Goal: Task Accomplishment & Management: Complete application form

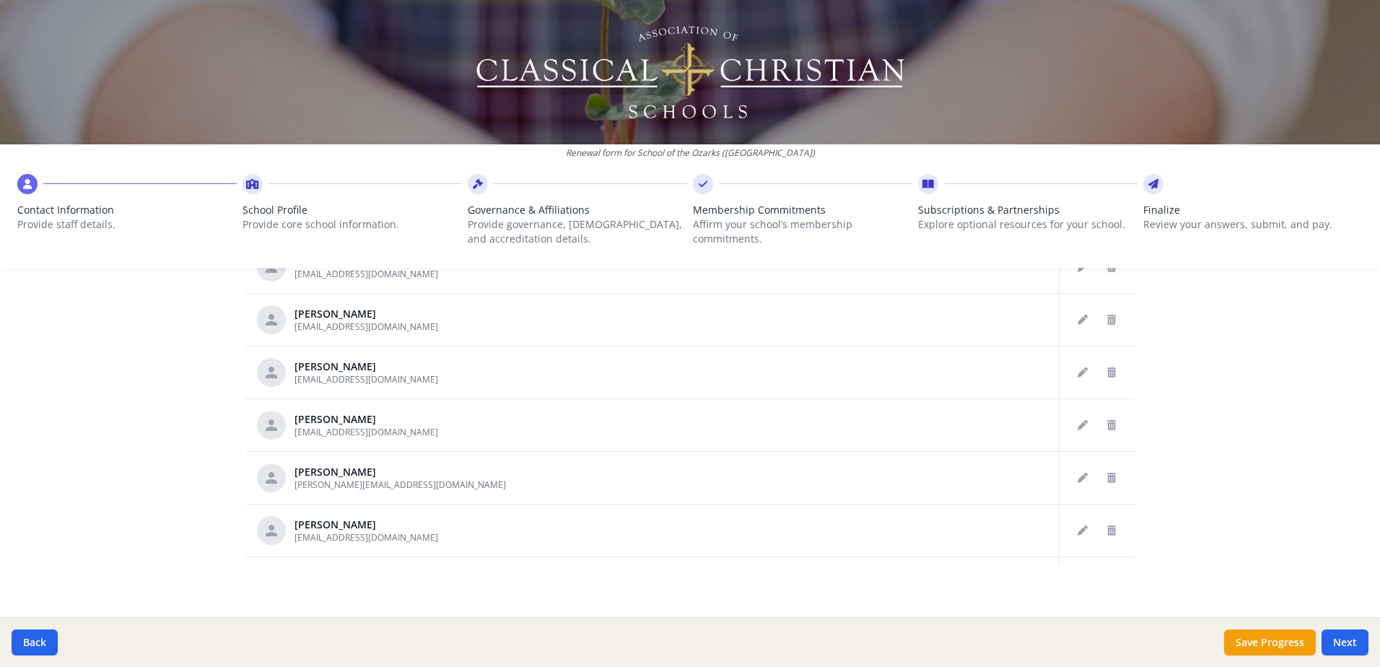
scroll to position [743, 0]
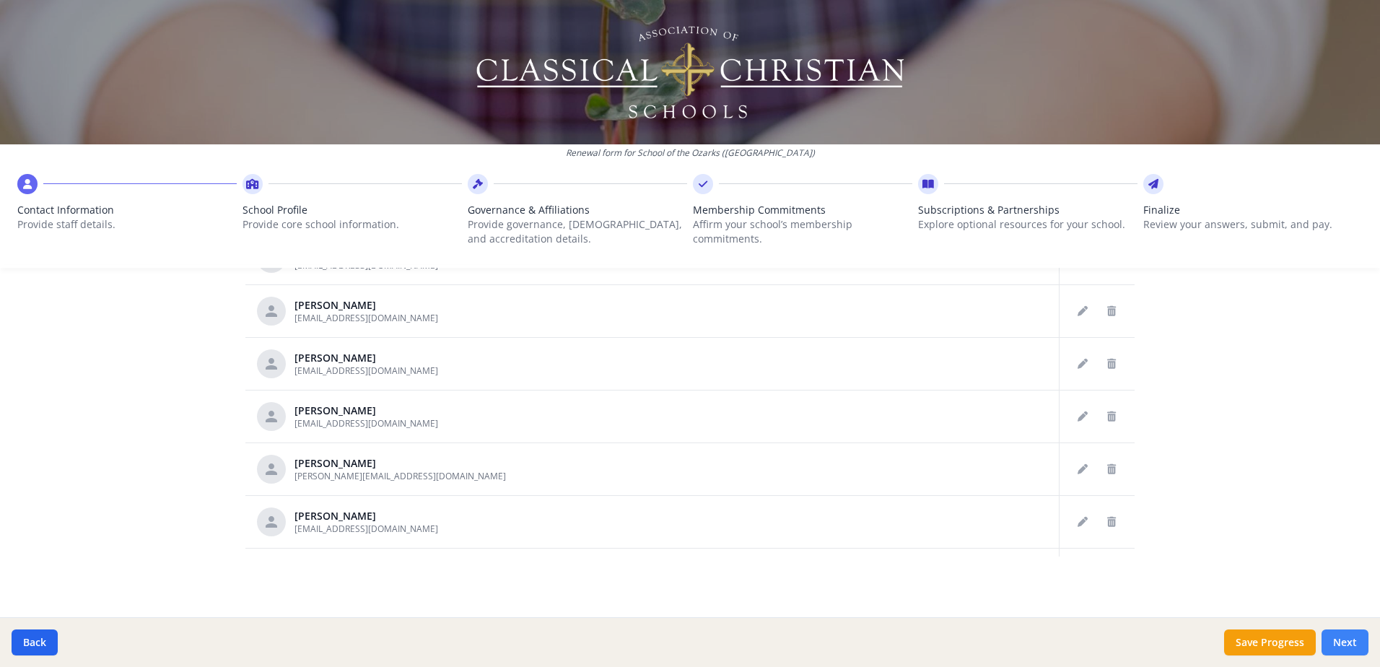
click at [1356, 637] on button "Next" at bounding box center [1345, 642] width 47 height 26
type input "[PHONE_NUMBER]"
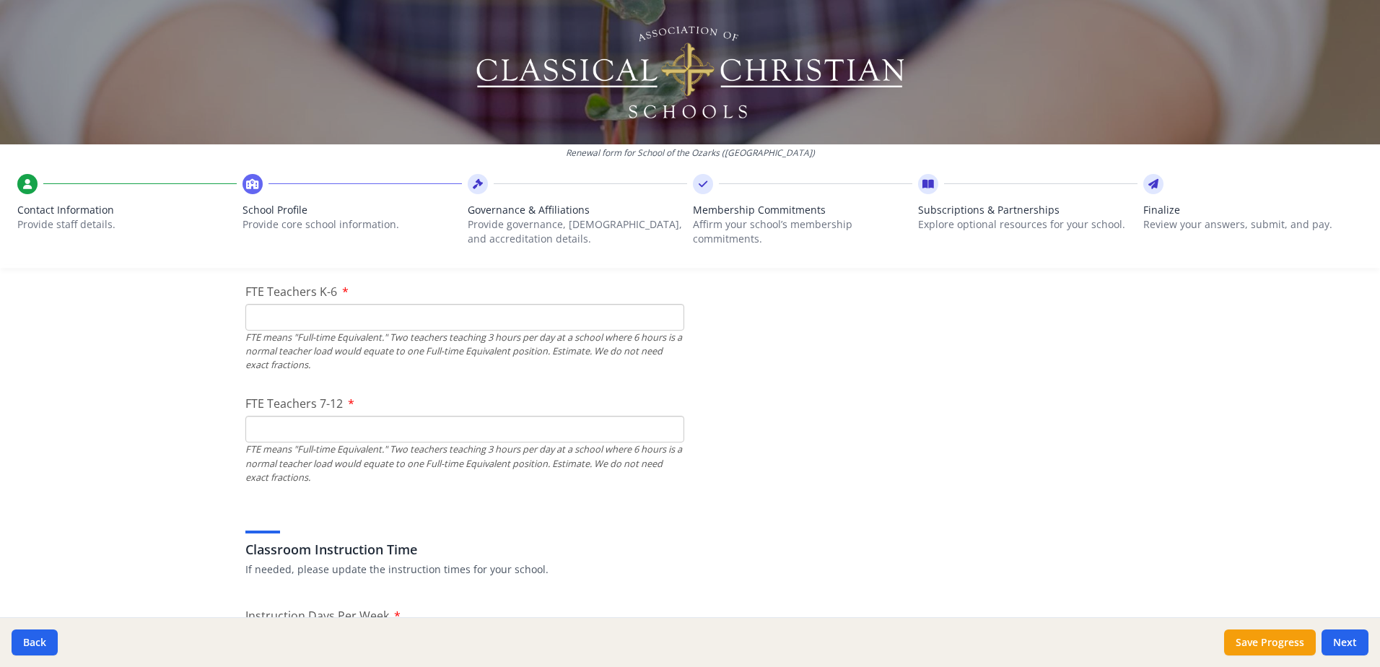
scroll to position [888, 0]
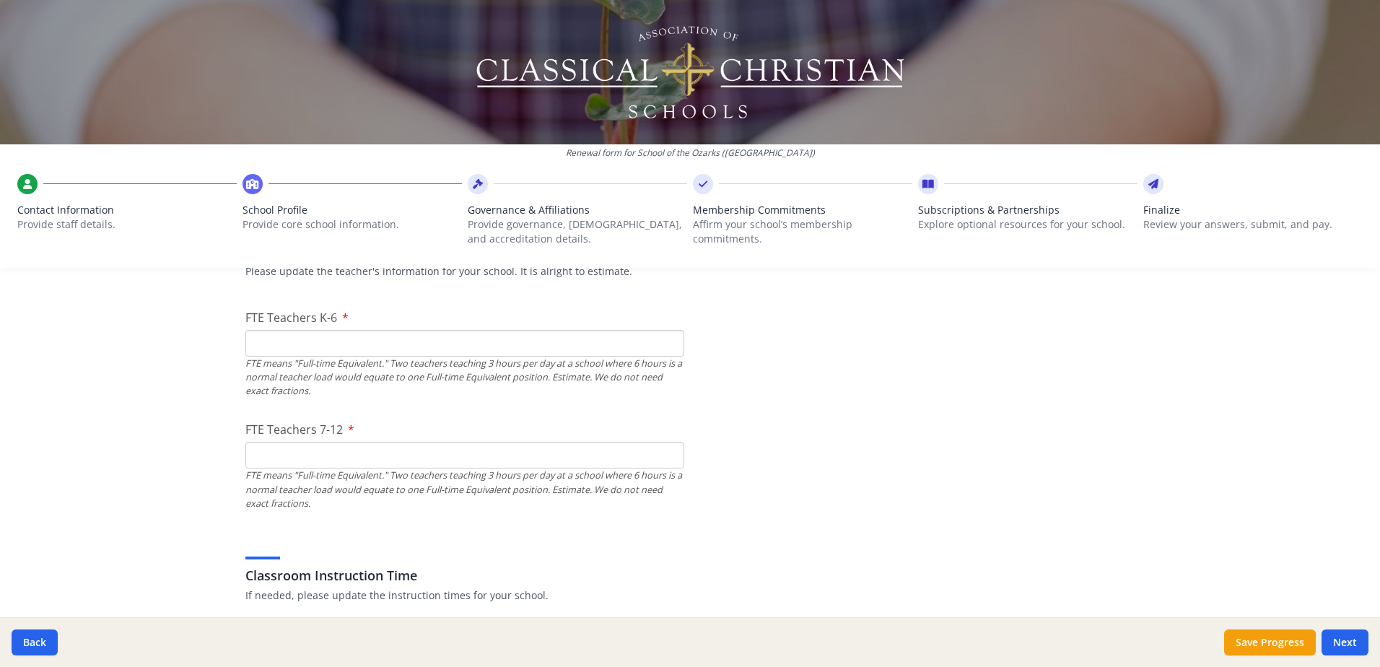
click at [300, 357] on div "FTE means "Full-time Equivalent." Two teachers teaching 3 hours per day at a sc…" at bounding box center [464, 378] width 439 height 42
click at [318, 333] on input "FTE Teachers K-6" at bounding box center [464, 343] width 439 height 27
type input "7"
click at [392, 451] on input "FTE Teachers 7-12" at bounding box center [464, 455] width 439 height 27
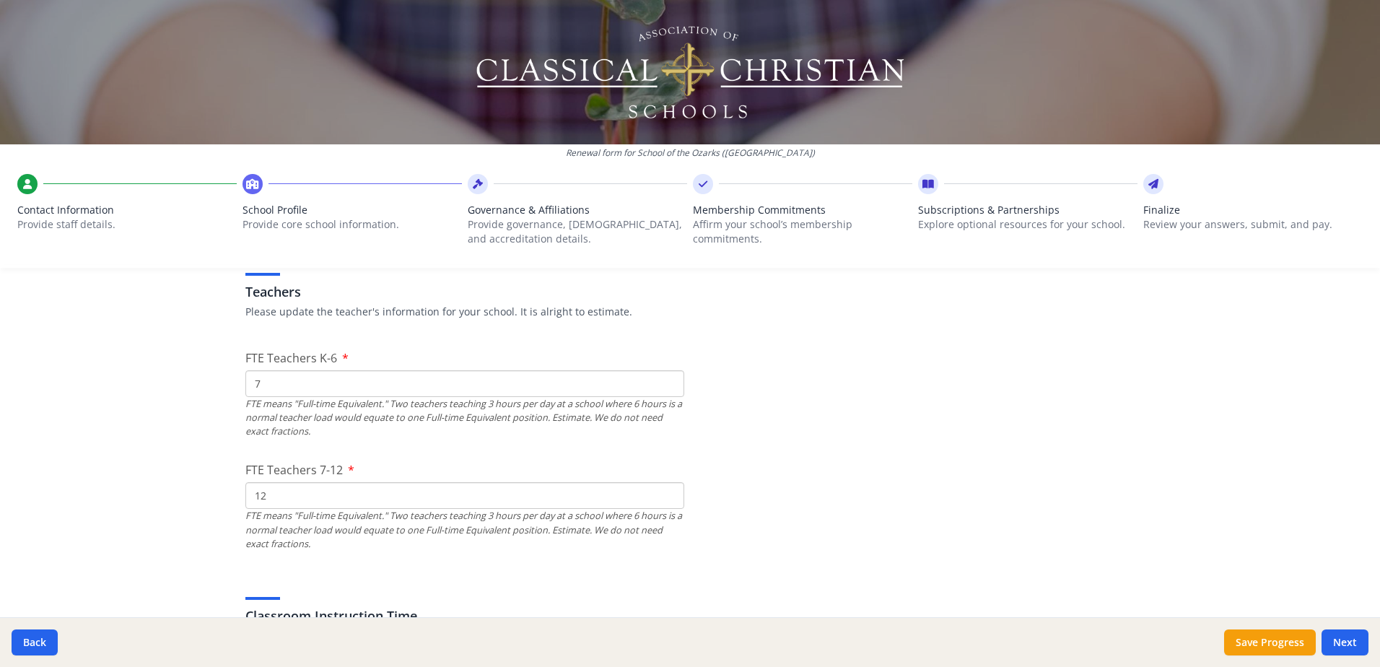
scroll to position [816, 0]
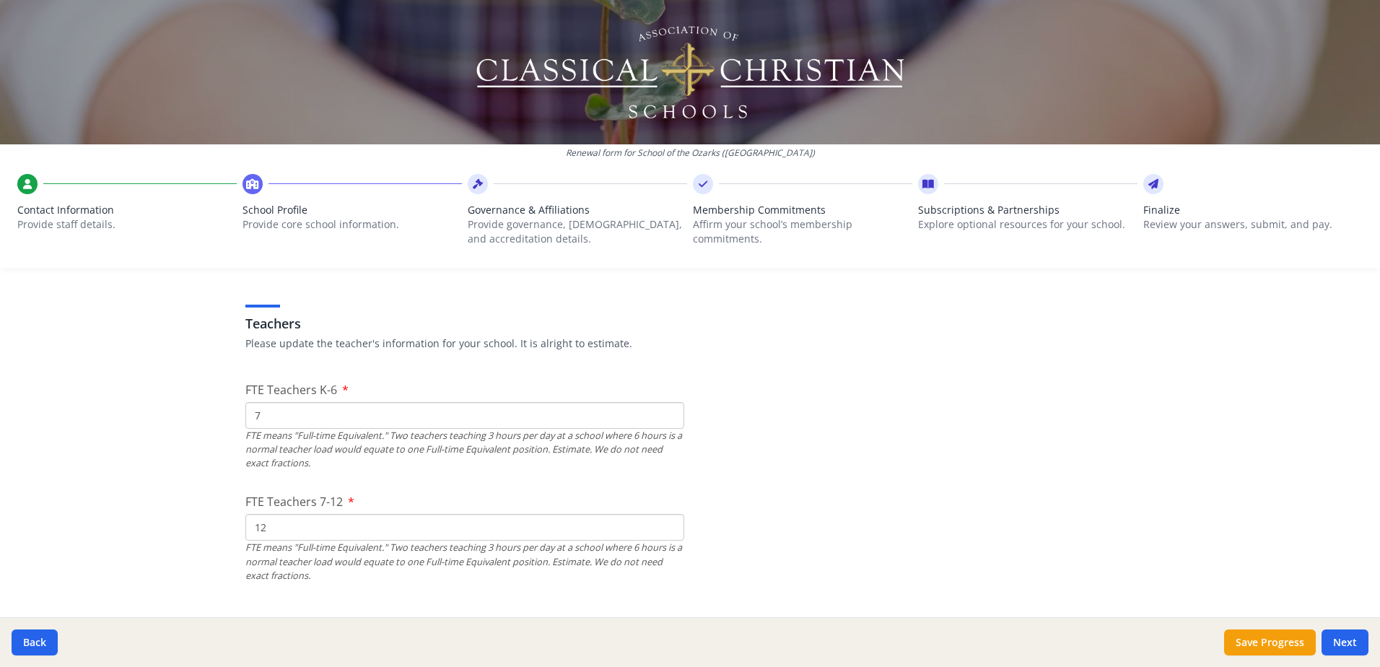
type input "12"
click at [321, 424] on input "7" at bounding box center [464, 415] width 439 height 27
drag, startPoint x: 295, startPoint y: 416, endPoint x: 193, endPoint y: 425, distance: 102.9
click at [193, 425] on div "Renewal form for School of the Ozarks (MO) Contact Information Provide staff de…" at bounding box center [690, 333] width 1380 height 667
type input "8"
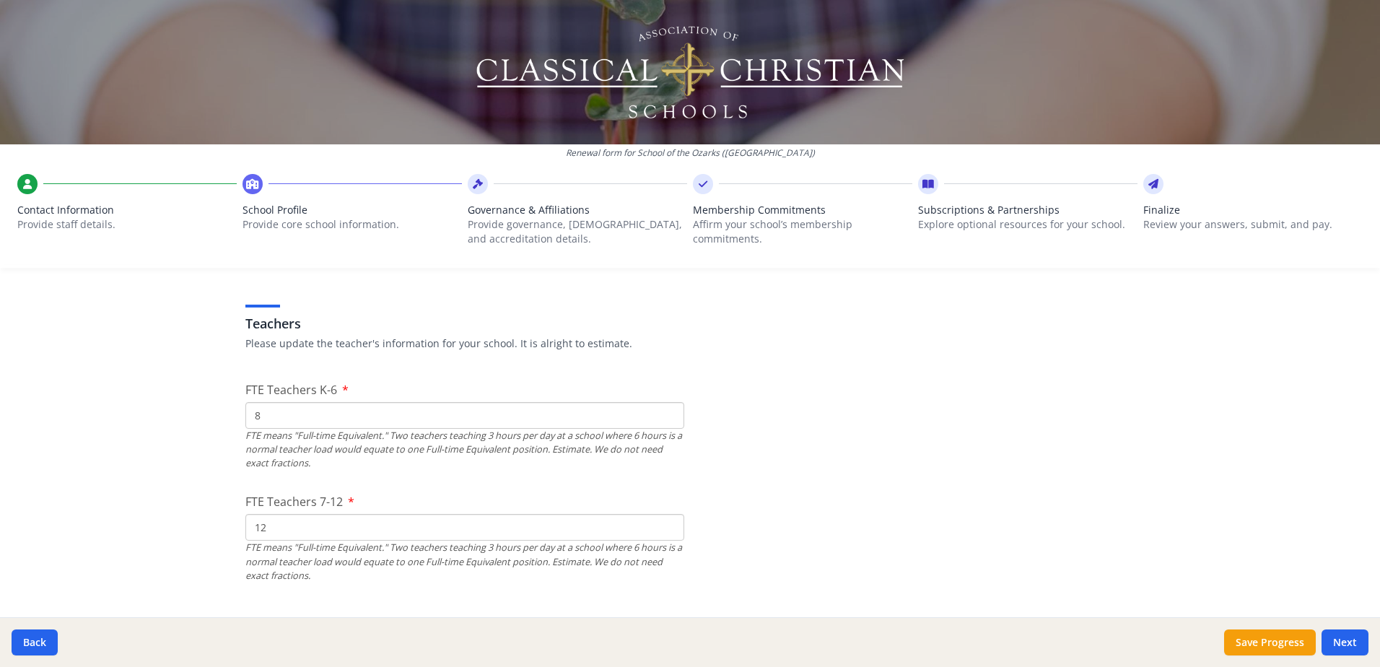
drag, startPoint x: 263, startPoint y: 534, endPoint x: 245, endPoint y: 533, distance: 18.1
click at [245, 533] on input "12" at bounding box center [464, 527] width 439 height 27
type input "11"
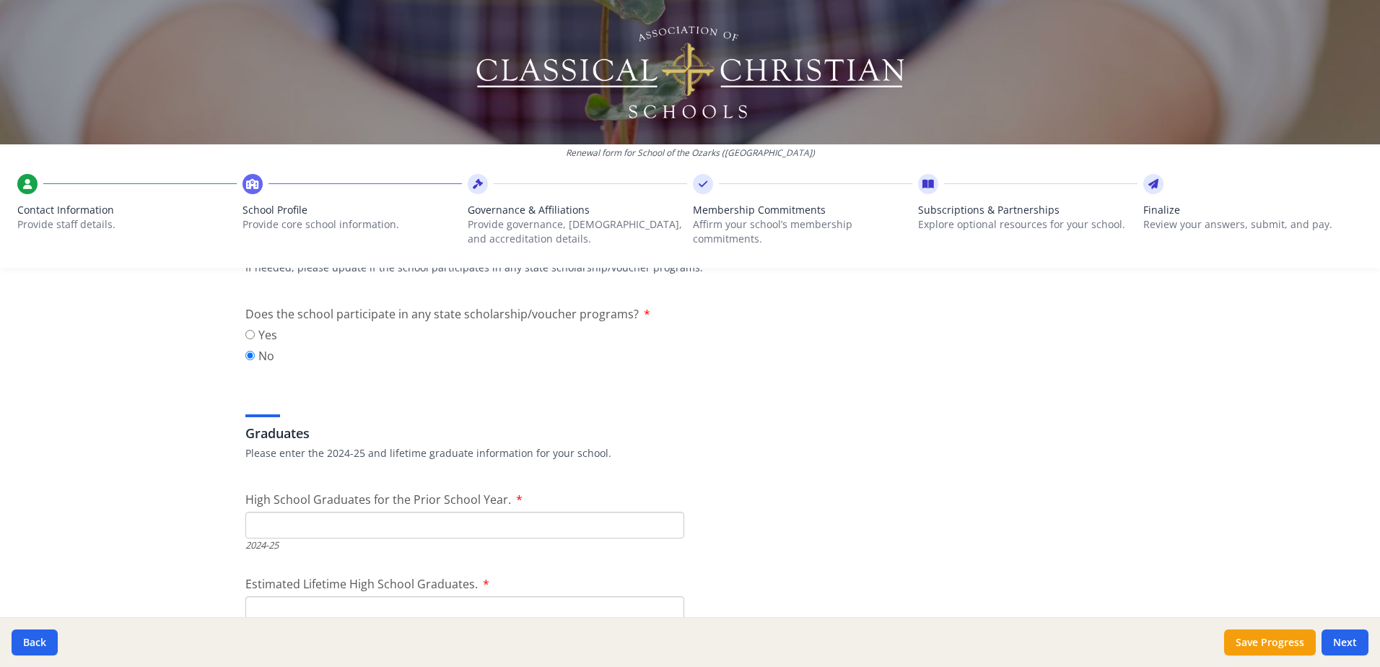
scroll to position [1970, 0]
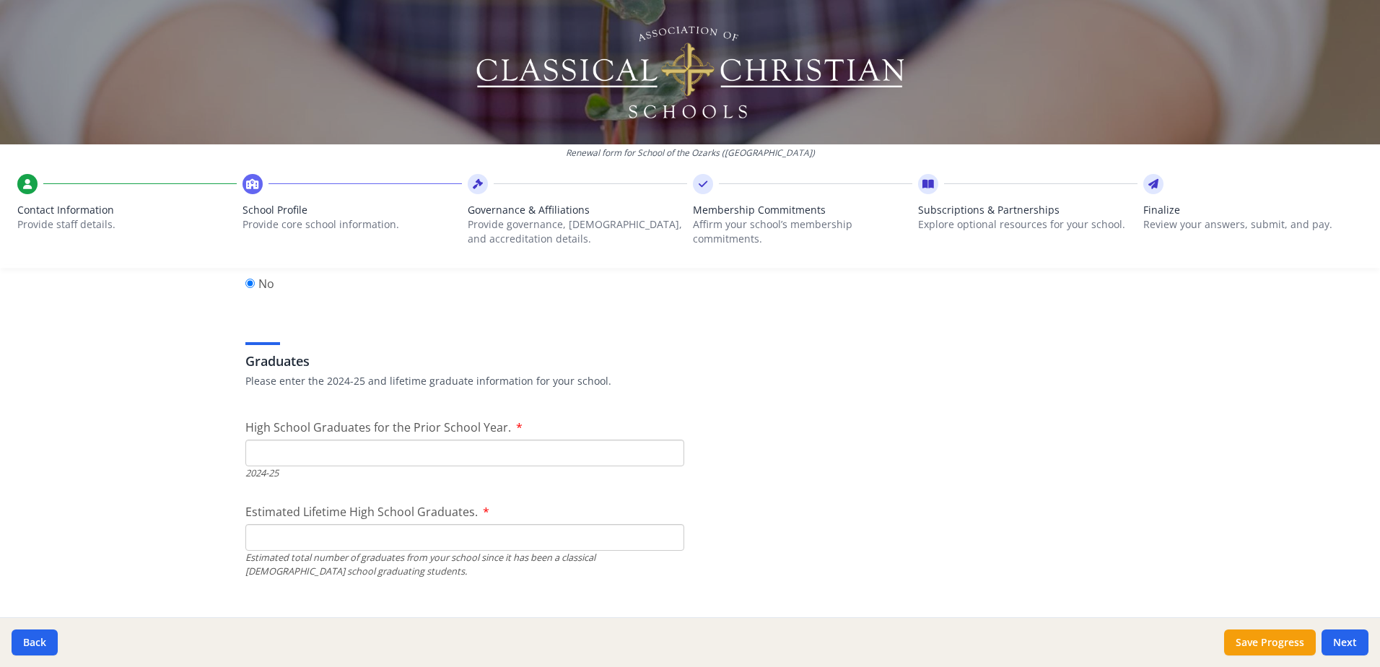
click at [412, 456] on input "High School Graduates for the Prior School Year." at bounding box center [464, 453] width 439 height 27
type input "25"
click at [401, 551] on div "Estimated total number of graduates from your school since it has been a classi…" at bounding box center [464, 564] width 439 height 27
click at [407, 535] on input "Estimated Lifetime High School Graduates." at bounding box center [464, 537] width 439 height 27
click at [316, 541] on input "Estimated Lifetime High School Graduates." at bounding box center [464, 537] width 439 height 27
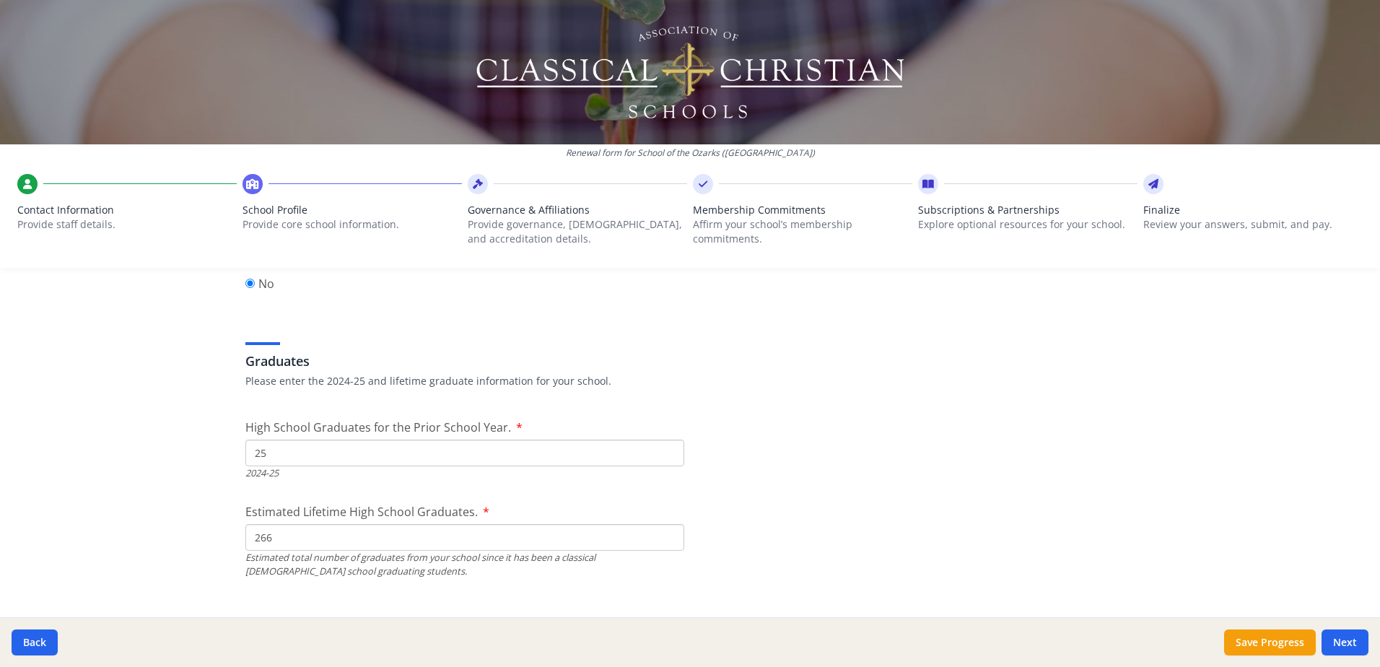
type input "266"
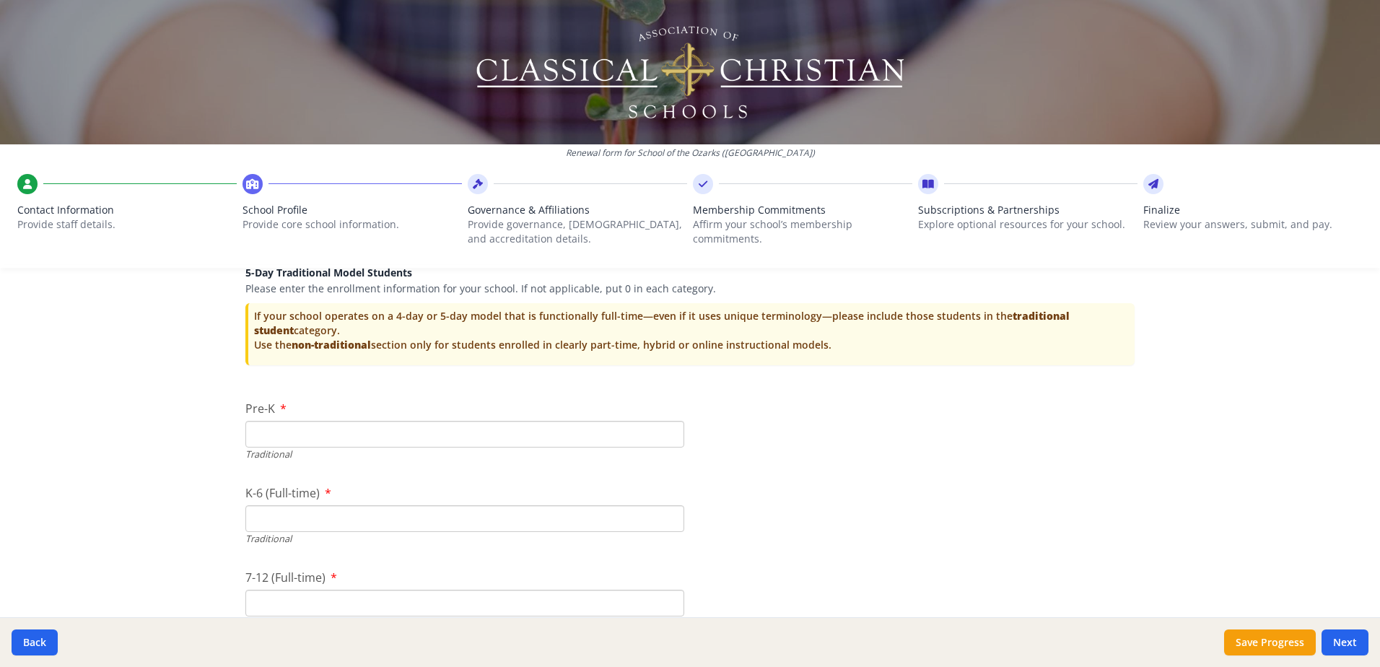
scroll to position [2981, 0]
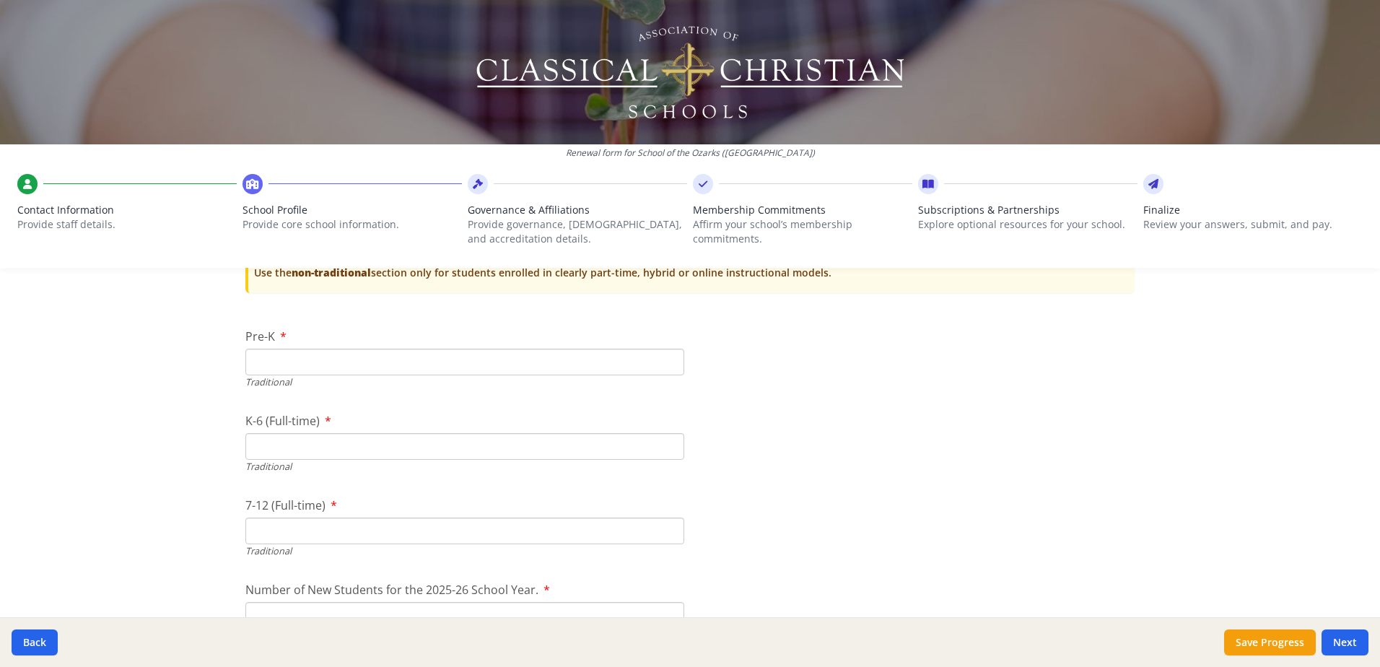
click at [276, 359] on input "Pre-K" at bounding box center [464, 362] width 439 height 27
type input "0"
click at [352, 441] on input "K-6 (Full-time)" at bounding box center [464, 446] width 439 height 27
click at [284, 435] on input "K-6 (Full-time)" at bounding box center [464, 446] width 439 height 27
type input "137"
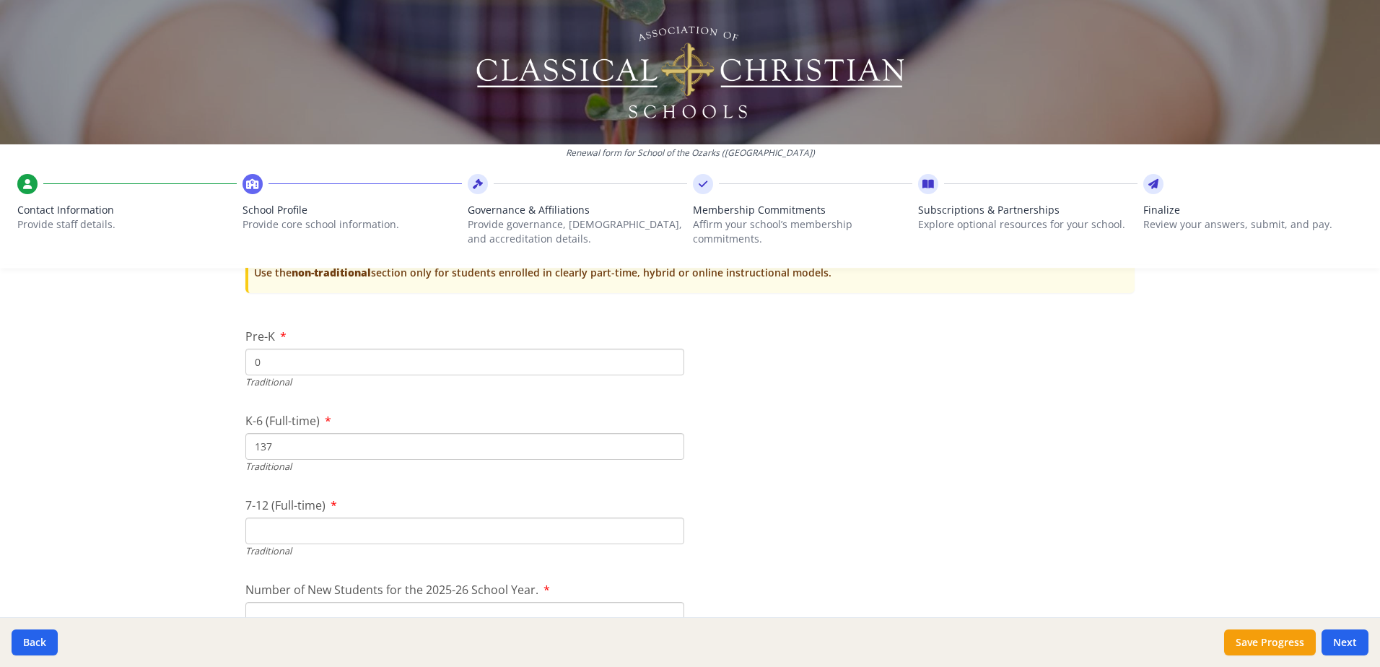
click at [326, 522] on input "7-12 (Full-time)" at bounding box center [464, 531] width 439 height 27
click at [334, 531] on input "7-12 (Full-time)" at bounding box center [464, 531] width 439 height 27
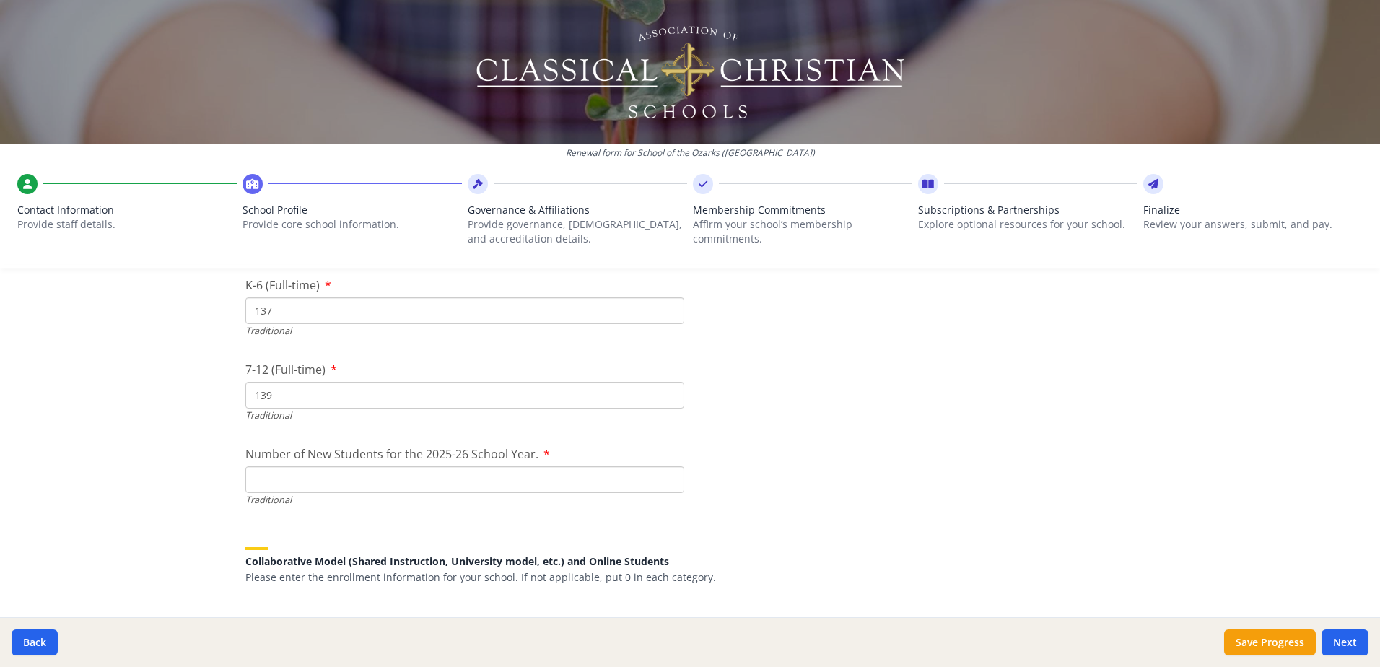
scroll to position [3125, 0]
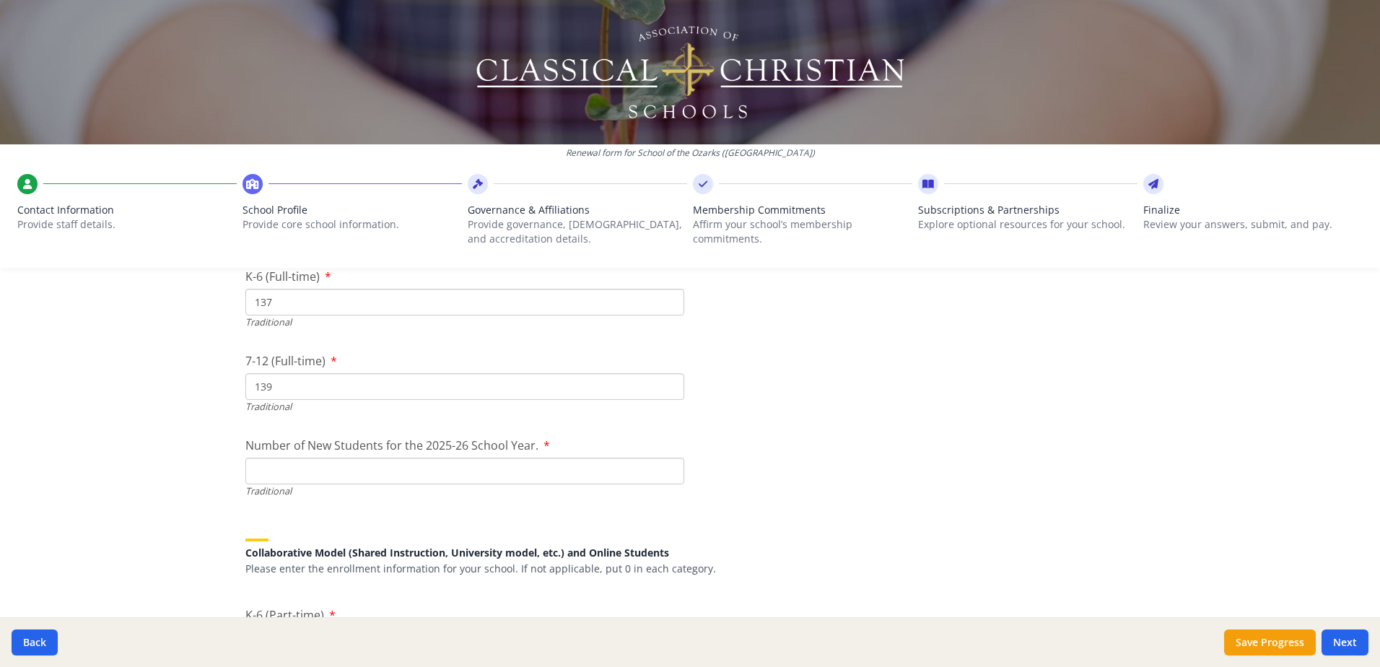
type input "139"
click at [335, 476] on input "Number of New Students for the 2025-26 School Year." at bounding box center [464, 471] width 439 height 27
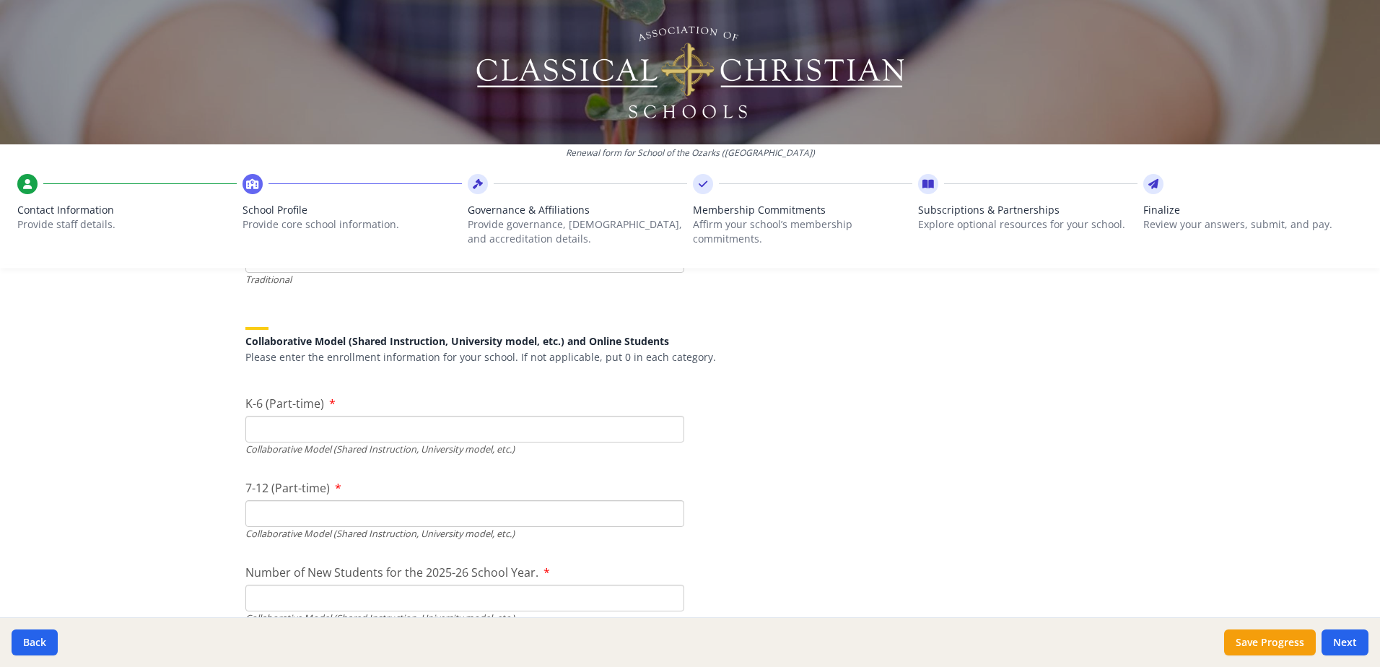
scroll to position [3342, 0]
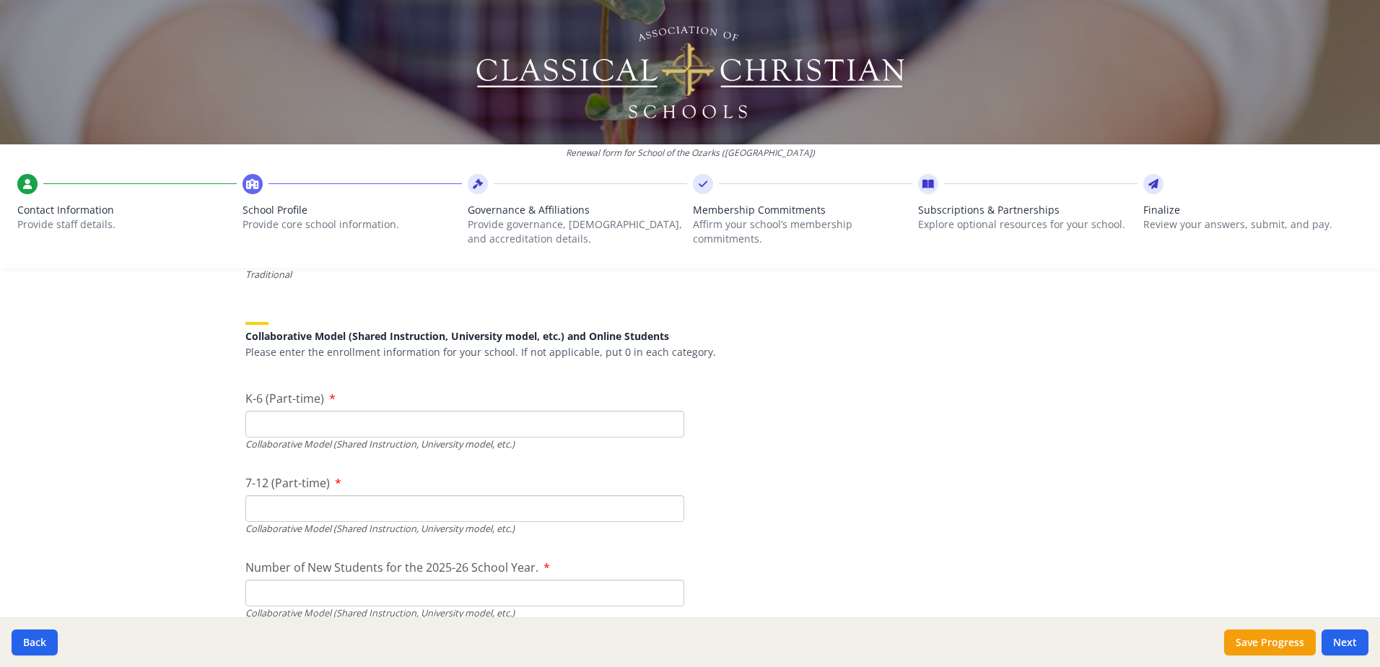
type input "26"
click at [375, 427] on input "K-6 (Part-time)" at bounding box center [464, 424] width 439 height 27
type input "0"
click at [337, 509] on input "7-12 (Part-time)" at bounding box center [464, 508] width 439 height 27
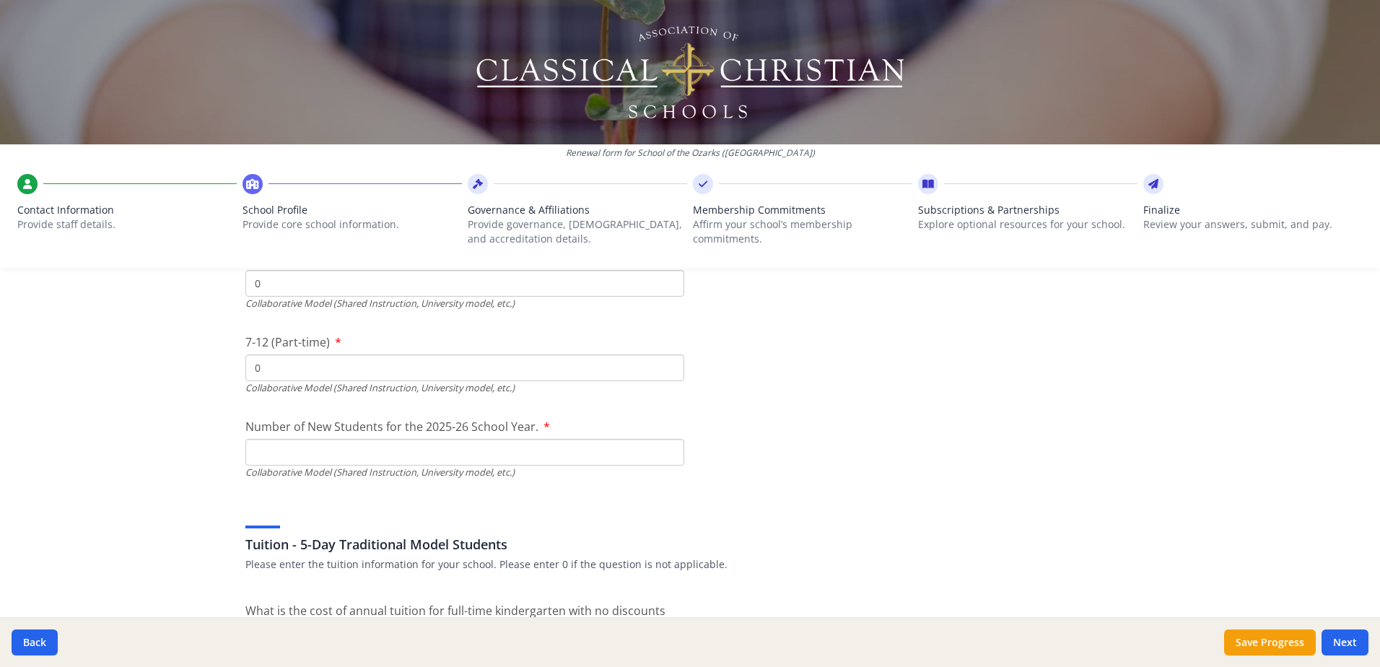
scroll to position [3486, 0]
type input "0"
click at [459, 123] on input "Number of New Students for the 2025-26 School Year." at bounding box center [464, 110] width 439 height 27
type input "0"
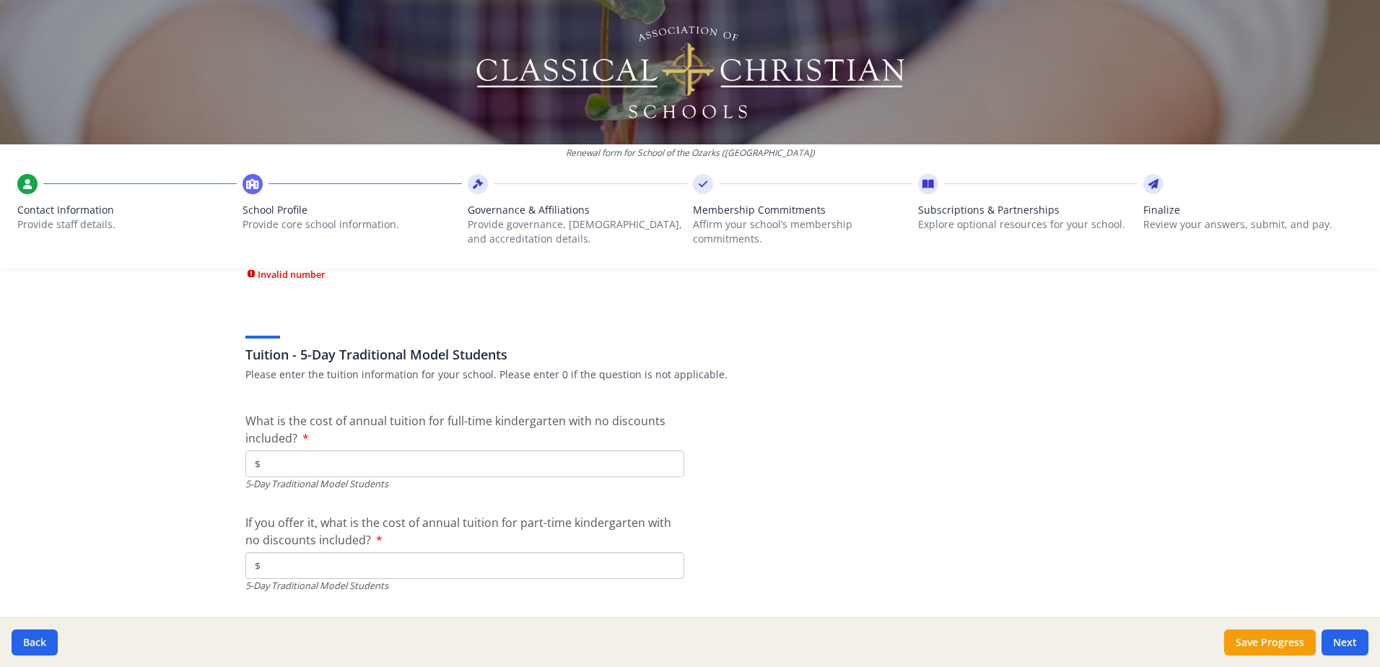
scroll to position [3775, 0]
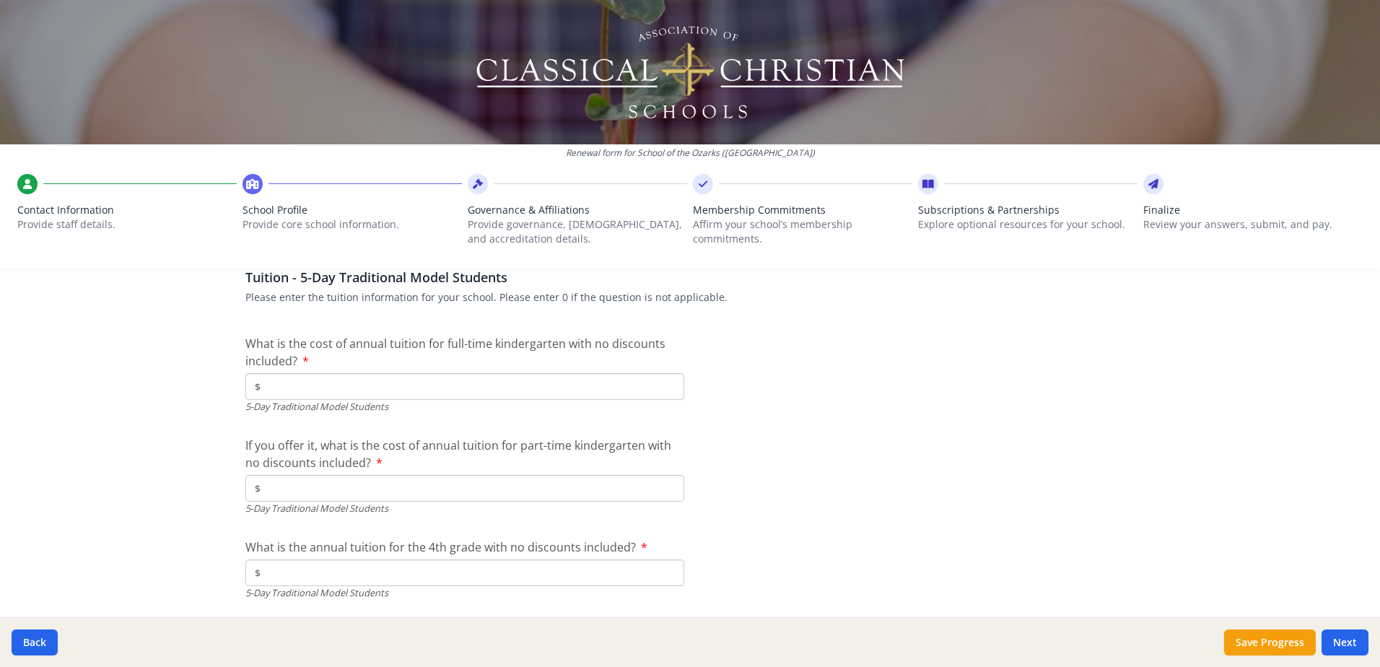
click at [463, 382] on input "$" at bounding box center [464, 386] width 439 height 27
type input "$3 250"
click at [380, 484] on input "$" at bounding box center [464, 488] width 439 height 27
click at [317, 490] on input "$" at bounding box center [464, 488] width 439 height 27
type input "$1 625"
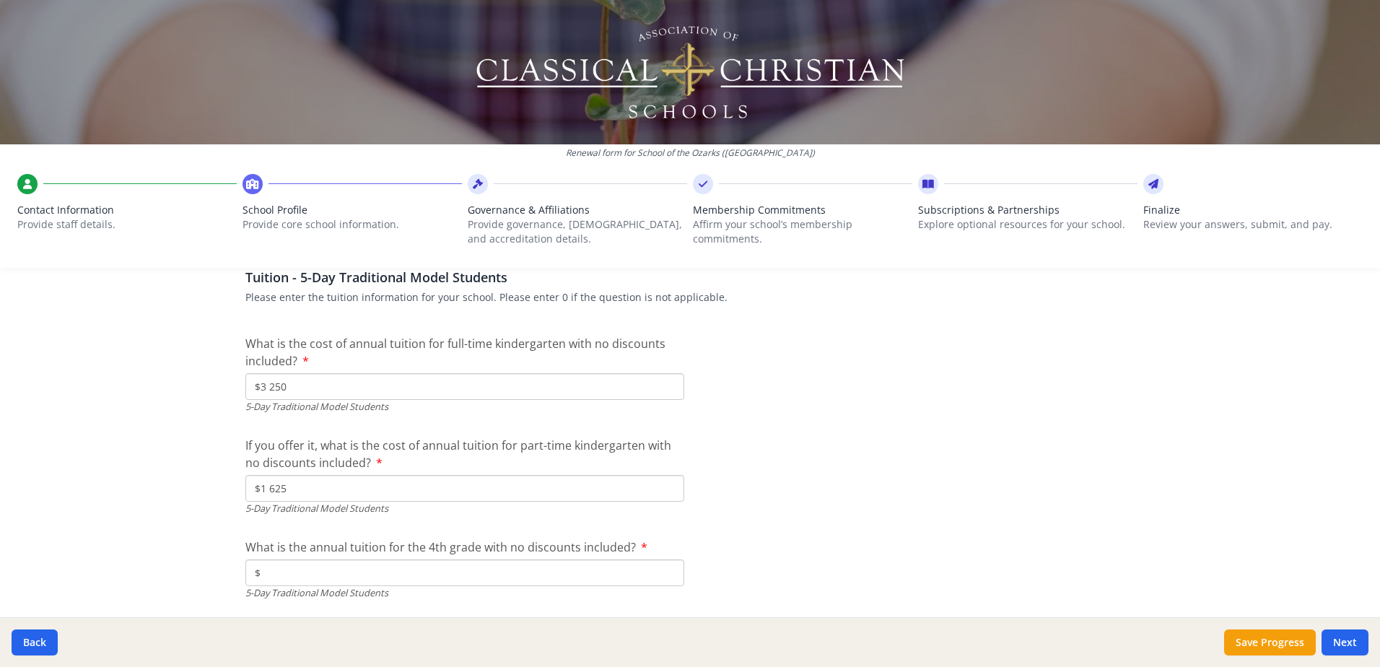
click at [343, 567] on input "$" at bounding box center [464, 572] width 439 height 27
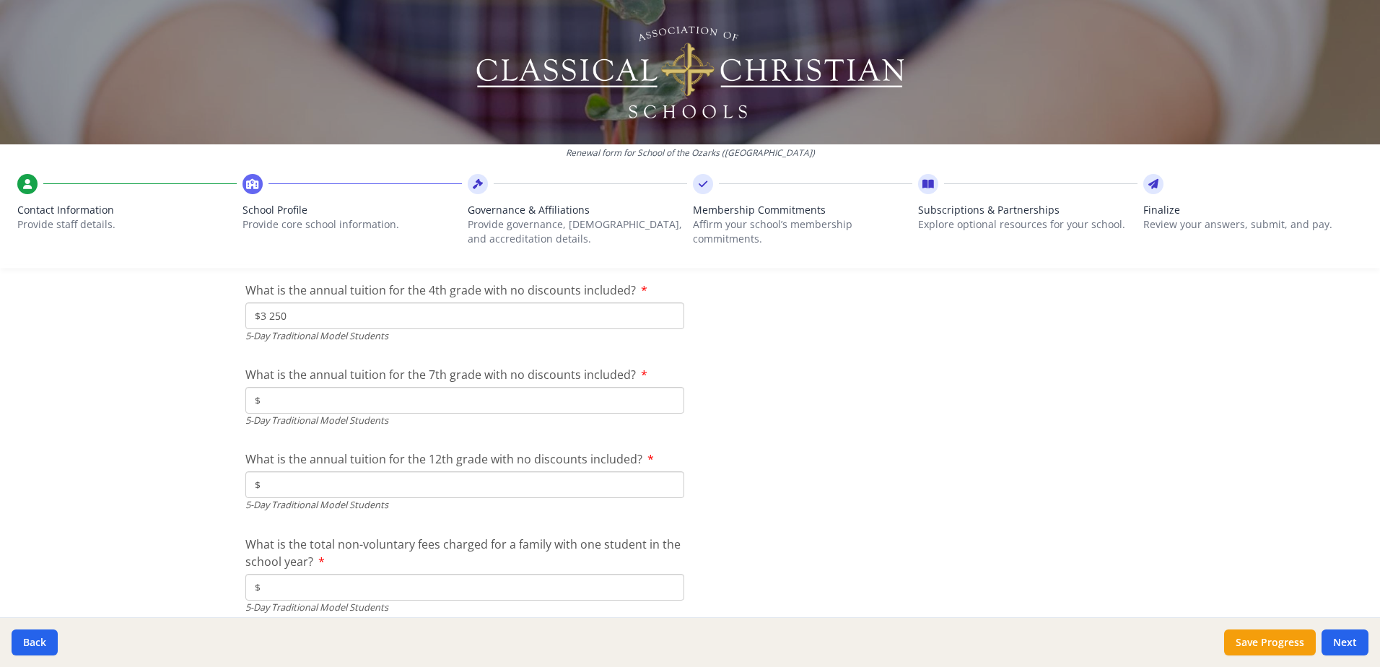
scroll to position [4064, 0]
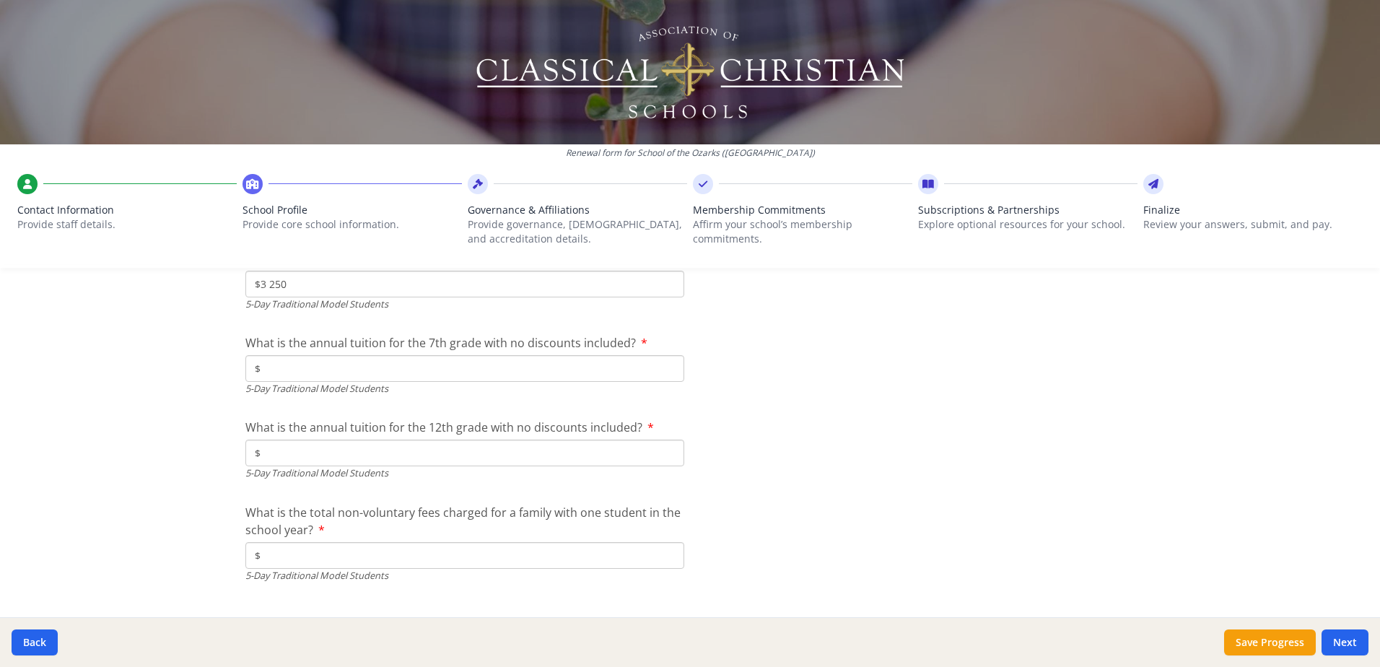
type input "$3 250"
click at [411, 377] on input "$" at bounding box center [464, 368] width 439 height 27
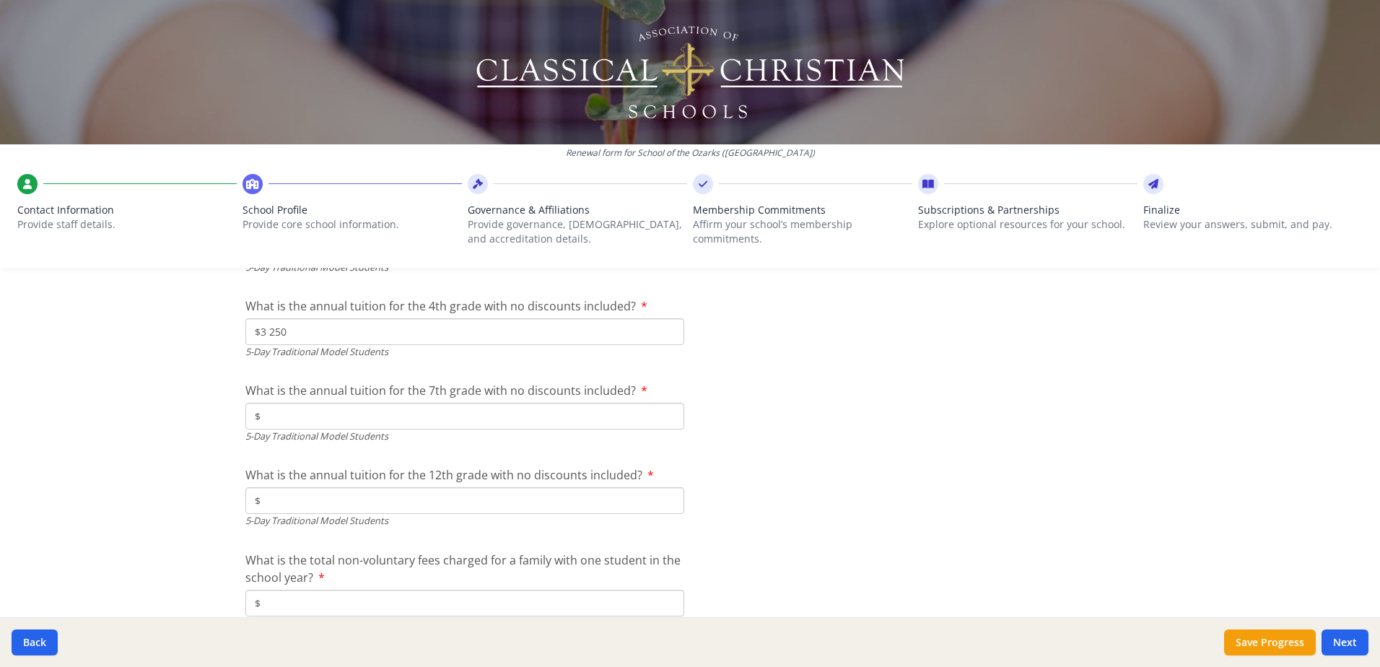
scroll to position [3991, 0]
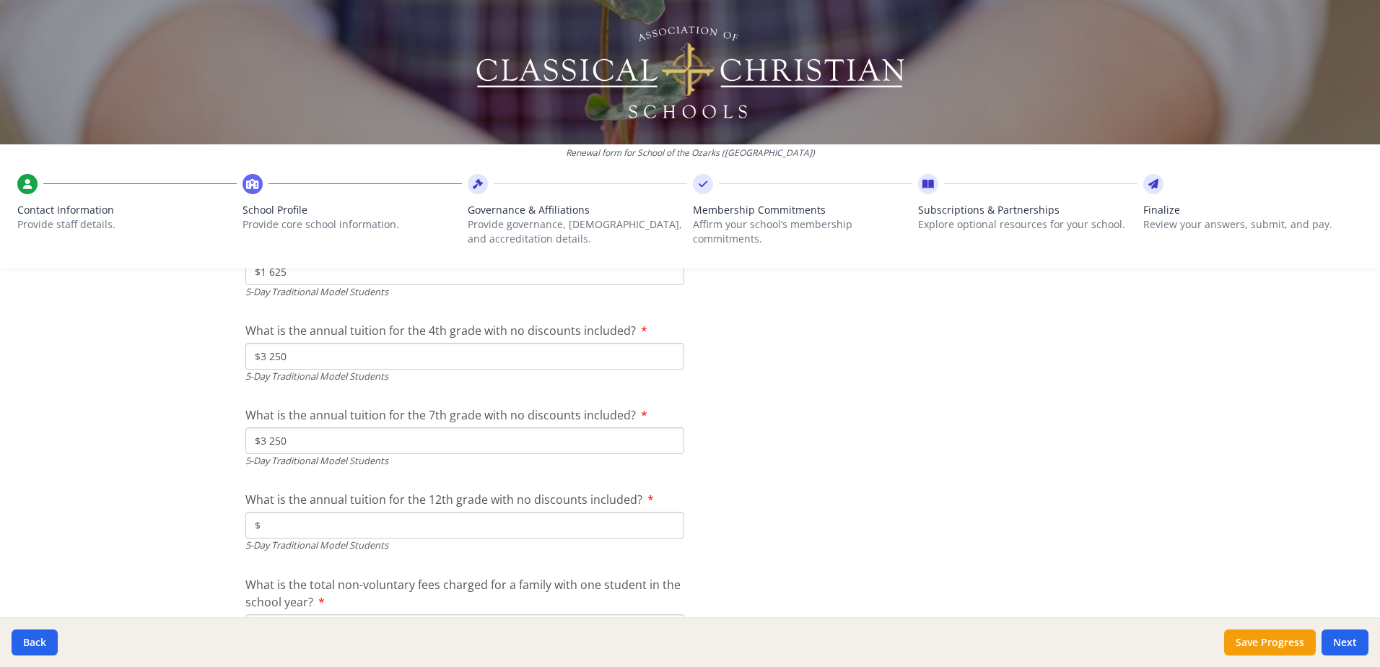
type input "$3 250"
click at [393, 528] on input "$" at bounding box center [464, 525] width 439 height 27
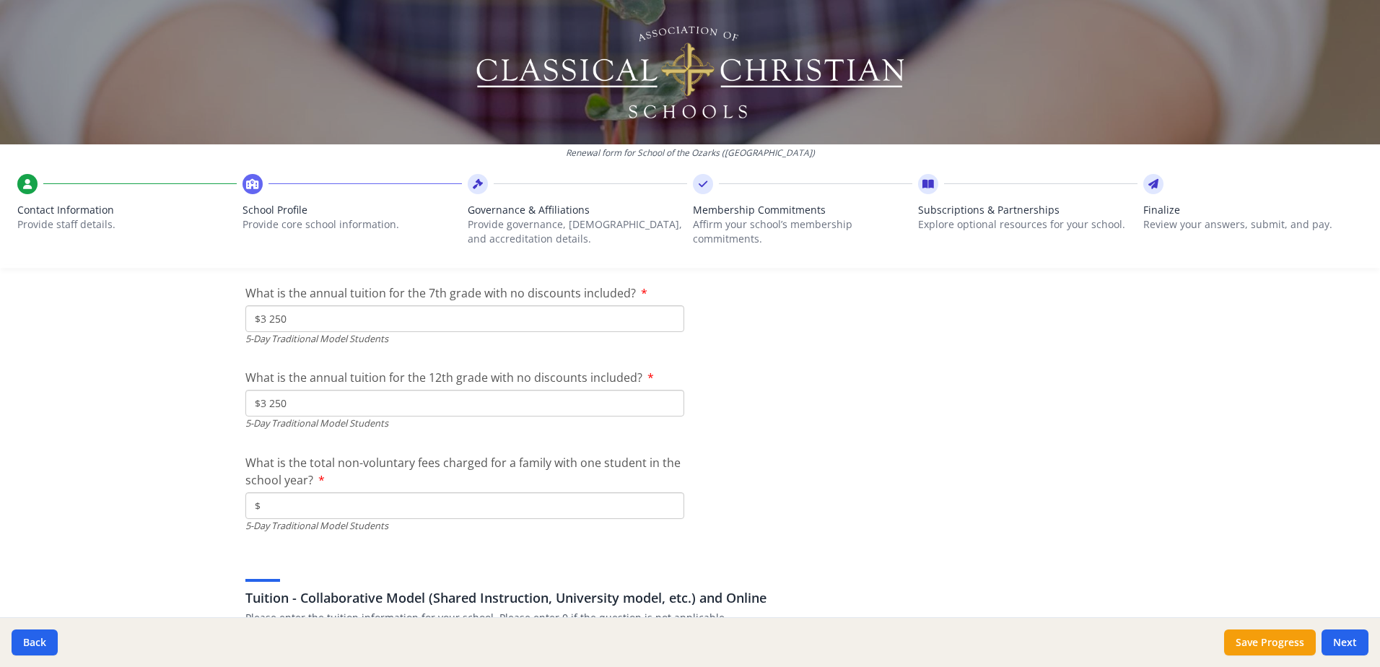
scroll to position [4136, 0]
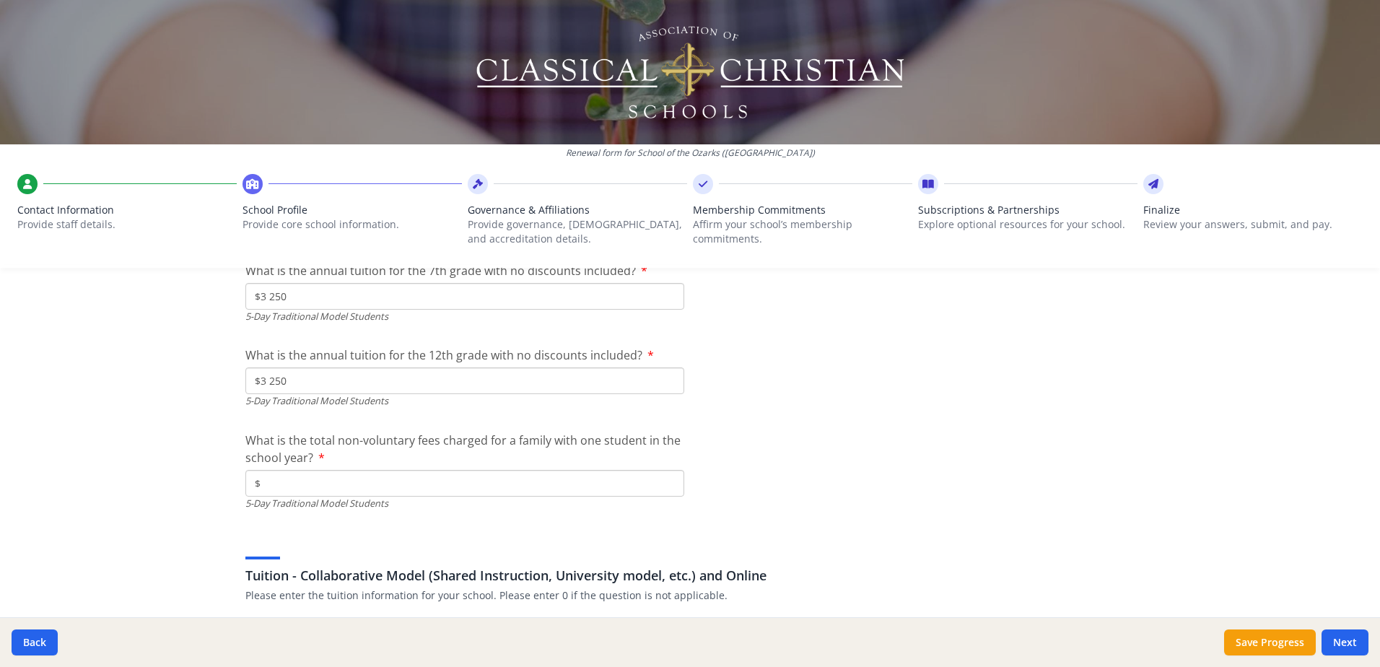
type input "$3 250"
click at [374, 484] on input "$" at bounding box center [464, 483] width 439 height 27
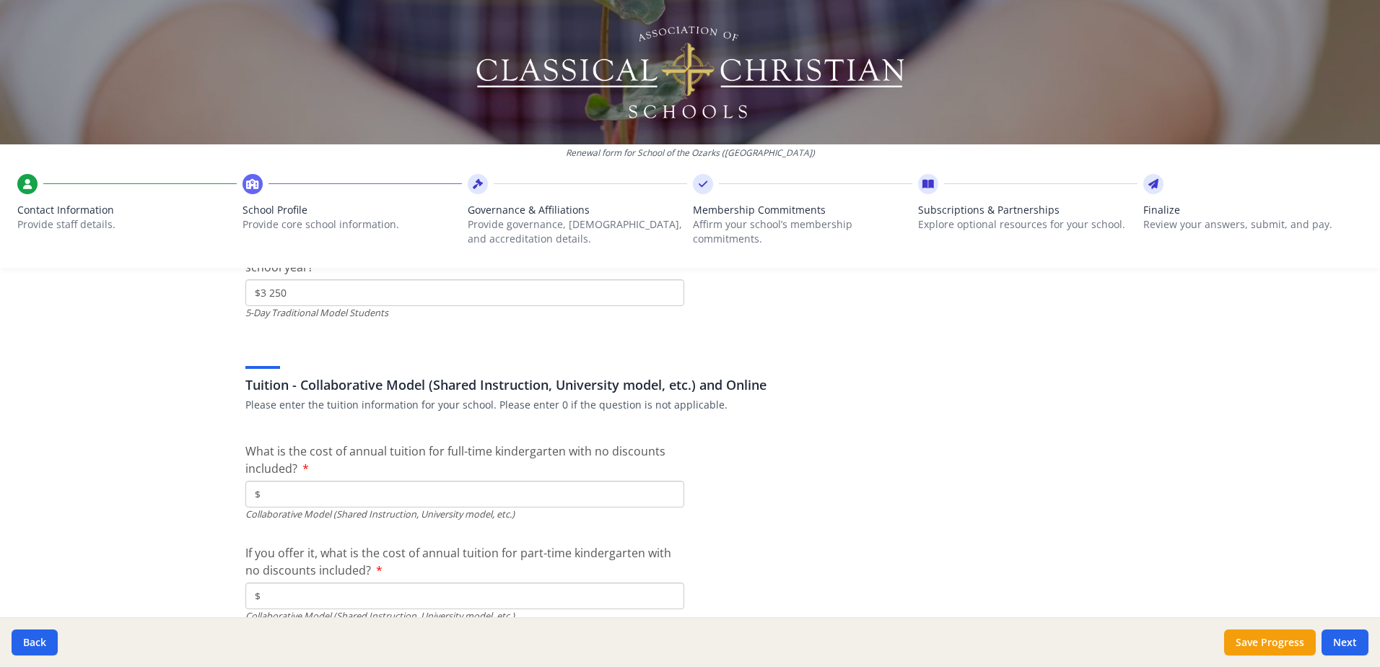
scroll to position [4352, 0]
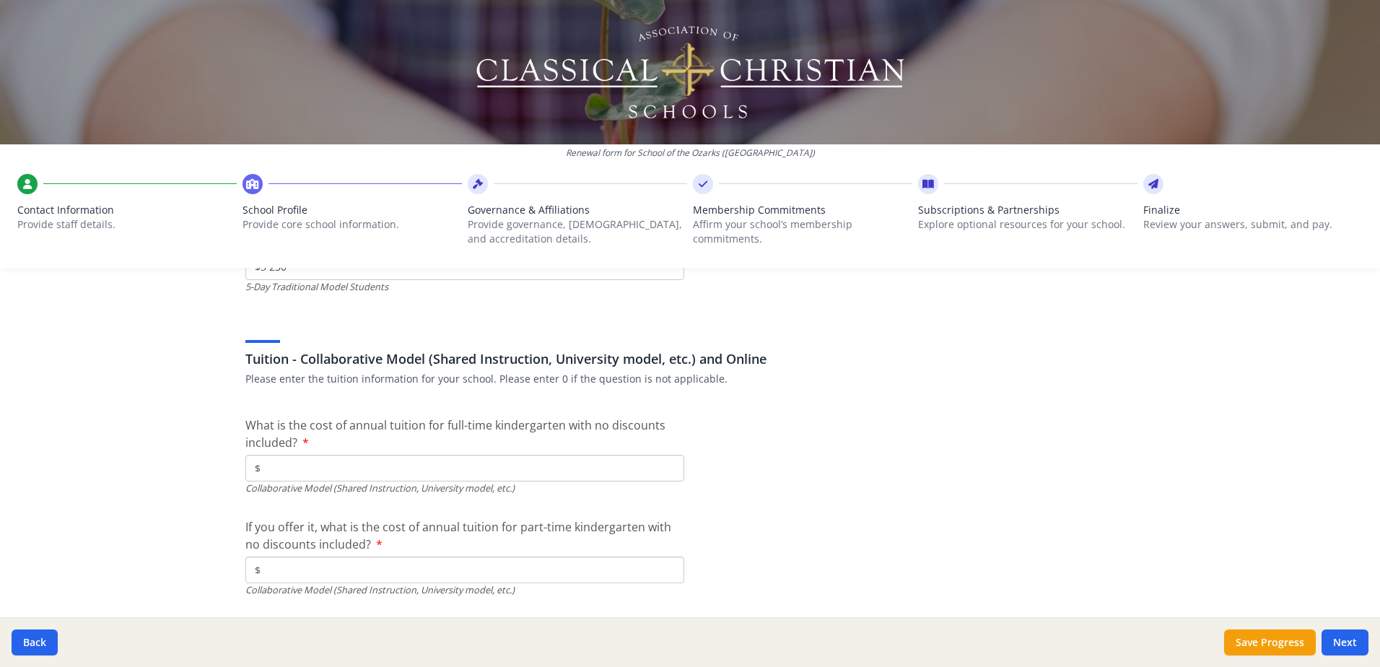
type input "$3 250"
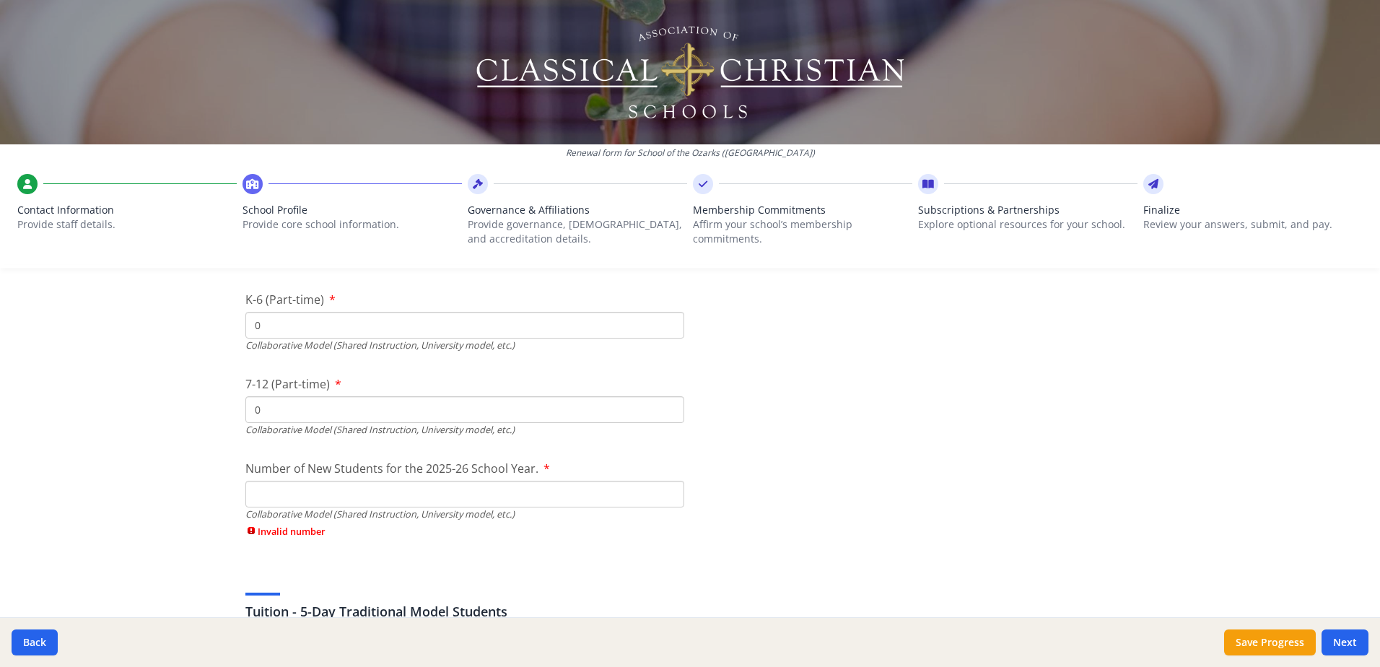
scroll to position [3414, 0]
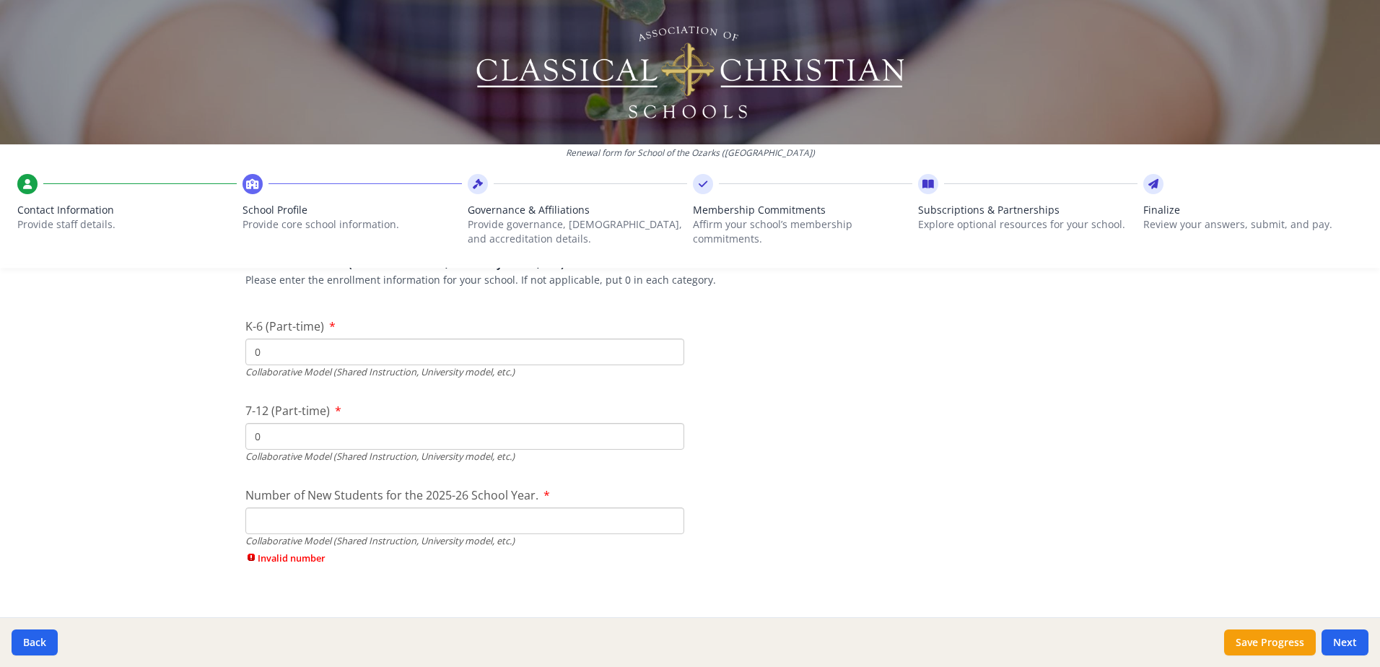
click at [489, 512] on input "Number of New Students for the 2025-26 School Year." at bounding box center [464, 520] width 439 height 27
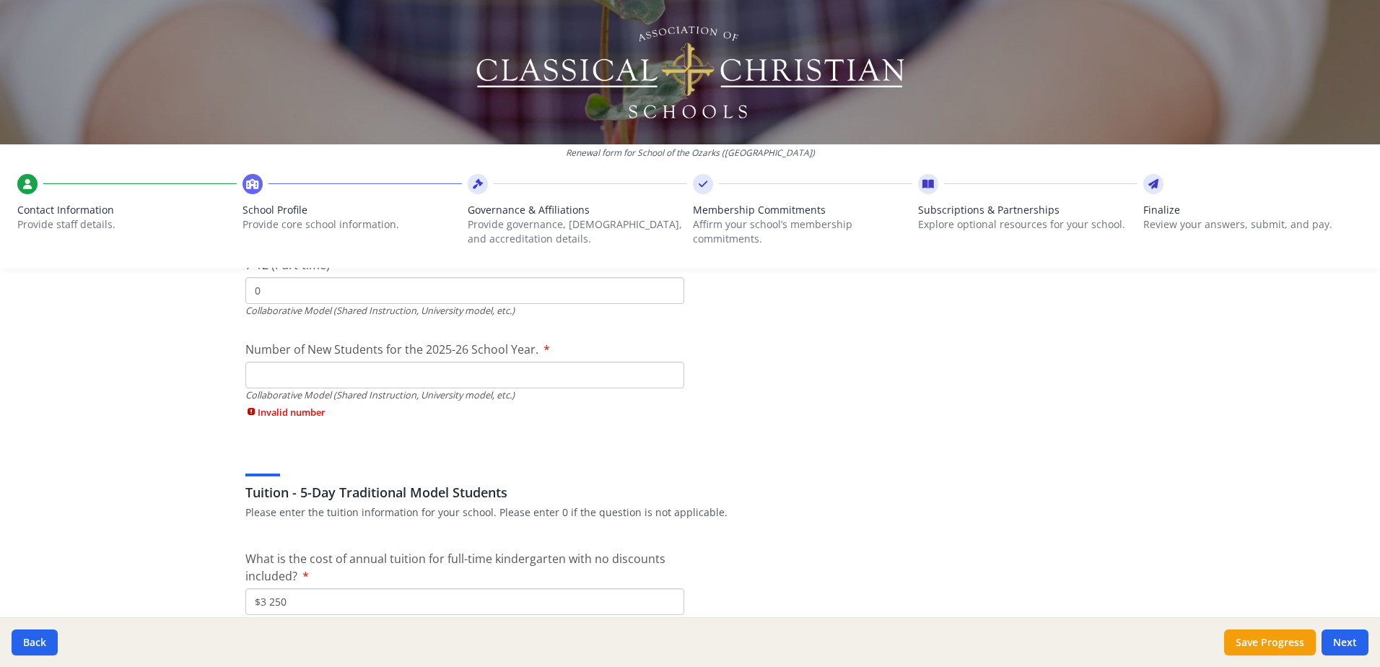
scroll to position [3558, 0]
click at [300, 377] on input "Number of New Students for the 2025-26 School Year." at bounding box center [464, 376] width 439 height 27
type input "0"
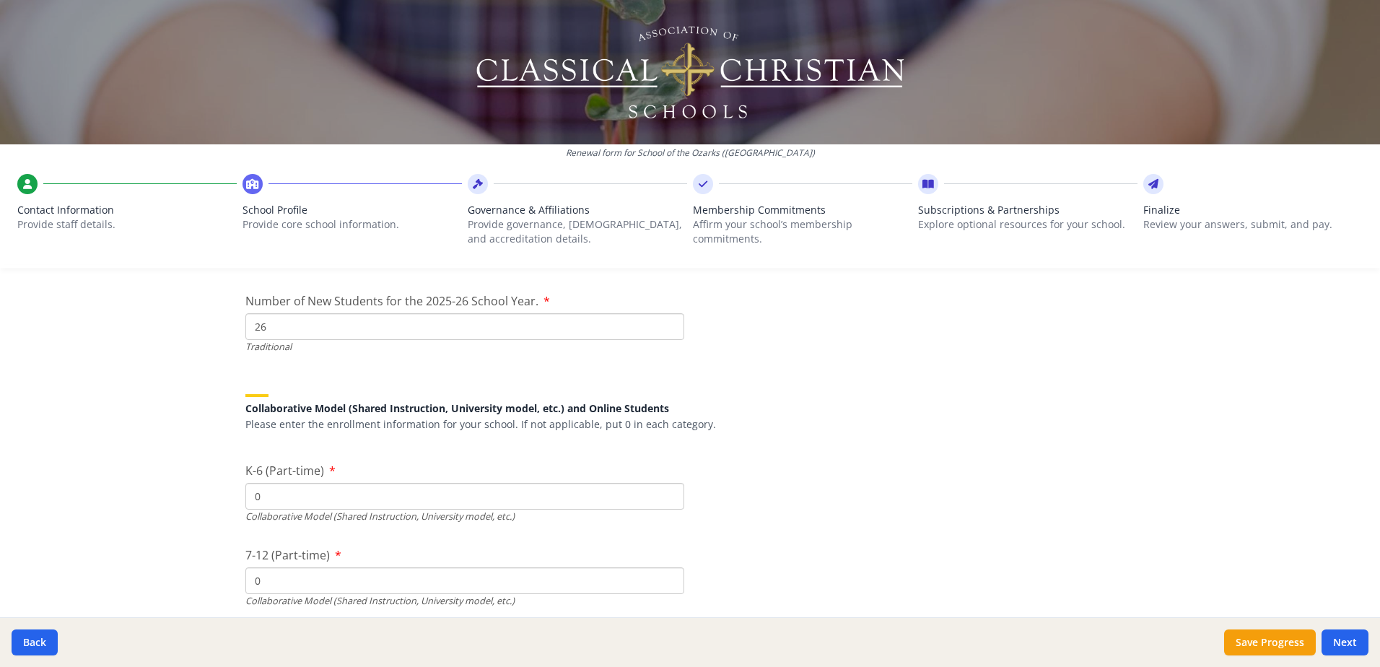
scroll to position [3198, 0]
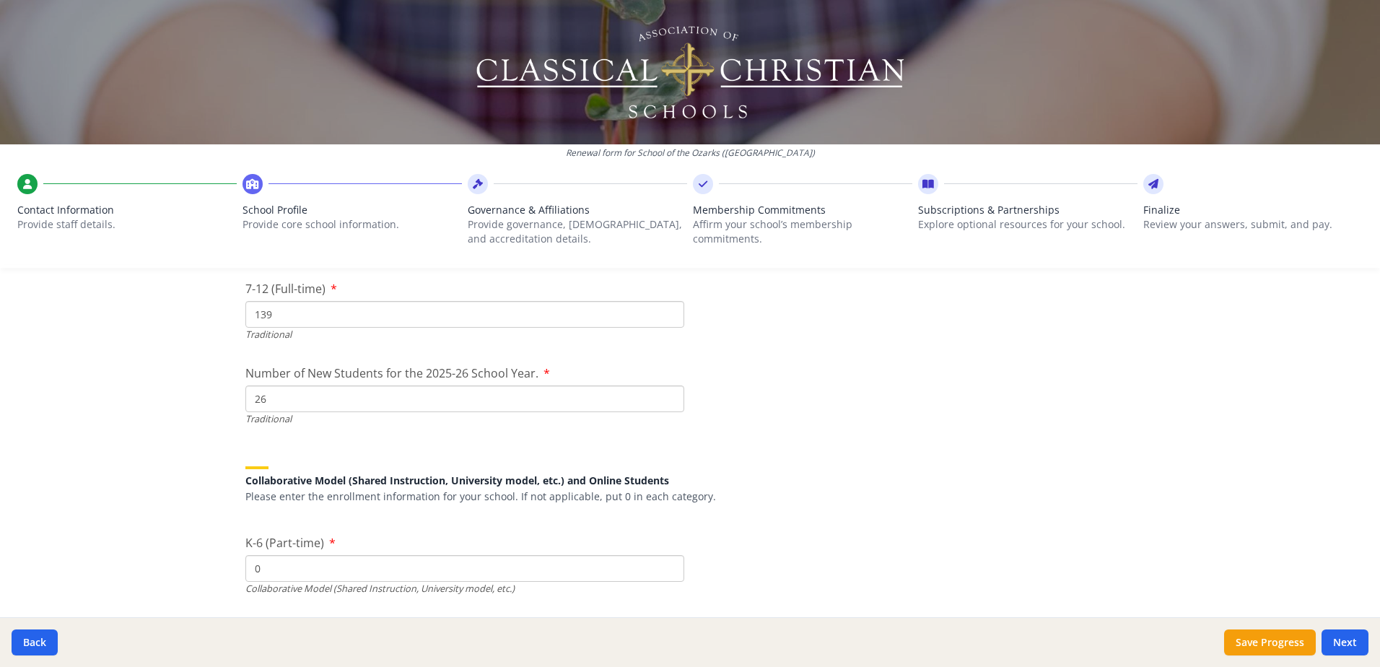
click at [245, 564] on input "0" at bounding box center [464, 568] width 439 height 27
drag, startPoint x: 258, startPoint y: 566, endPoint x: 239, endPoint y: 566, distance: 19.5
type input "16"
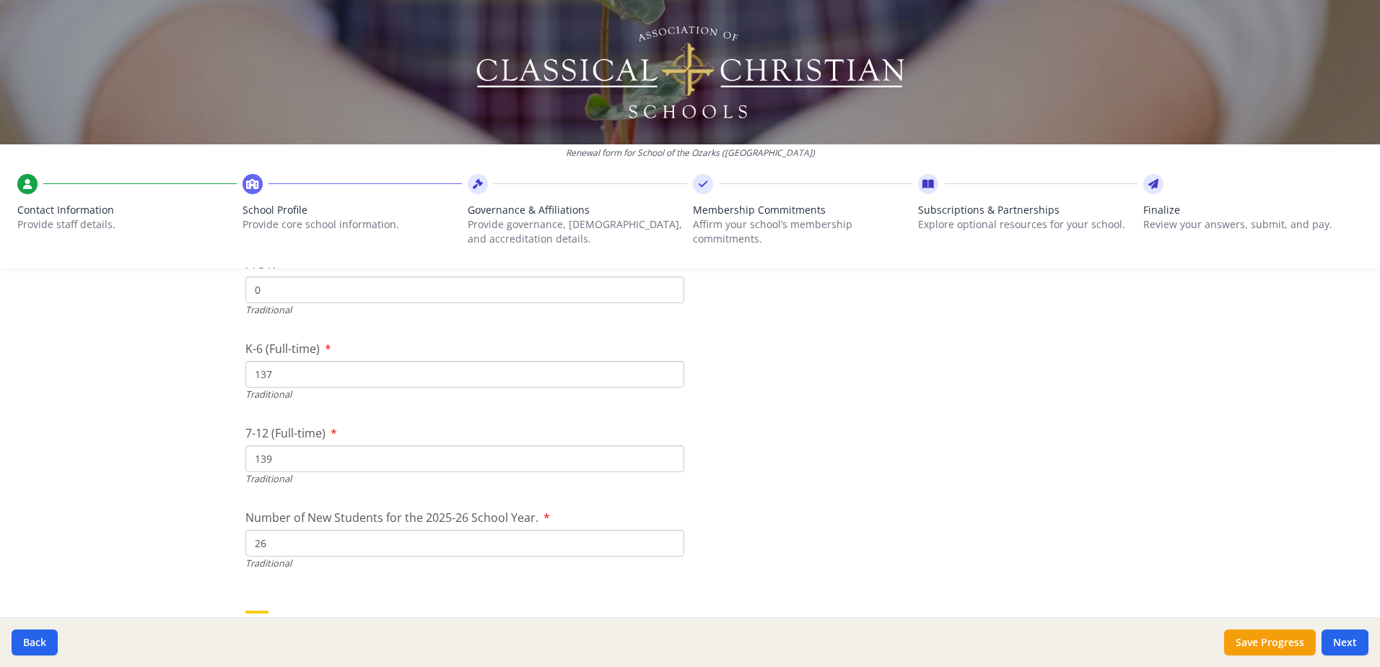
click at [326, 385] on input "137" at bounding box center [464, 374] width 439 height 27
drag, startPoint x: 272, startPoint y: 380, endPoint x: 222, endPoint y: 374, distance: 50.1
type input "121"
drag, startPoint x: 1102, startPoint y: 415, endPoint x: 1117, endPoint y: 457, distance: 44.3
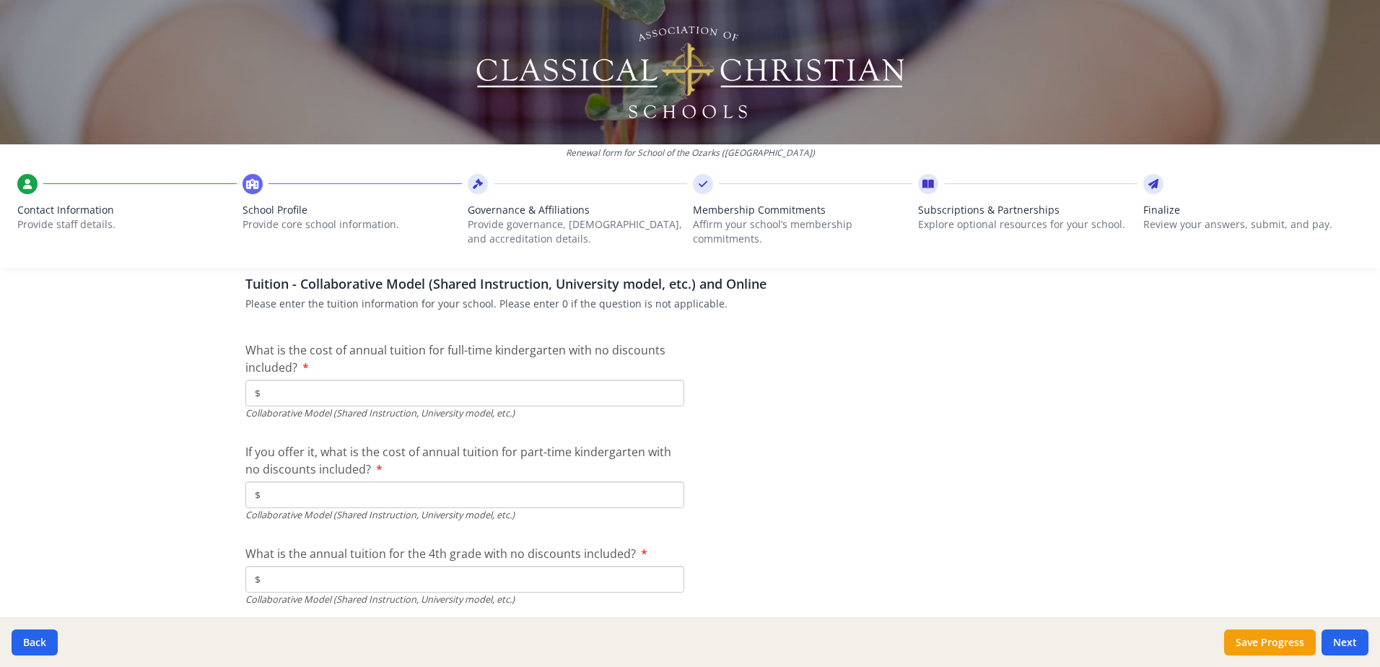
scroll to position [4425, 0]
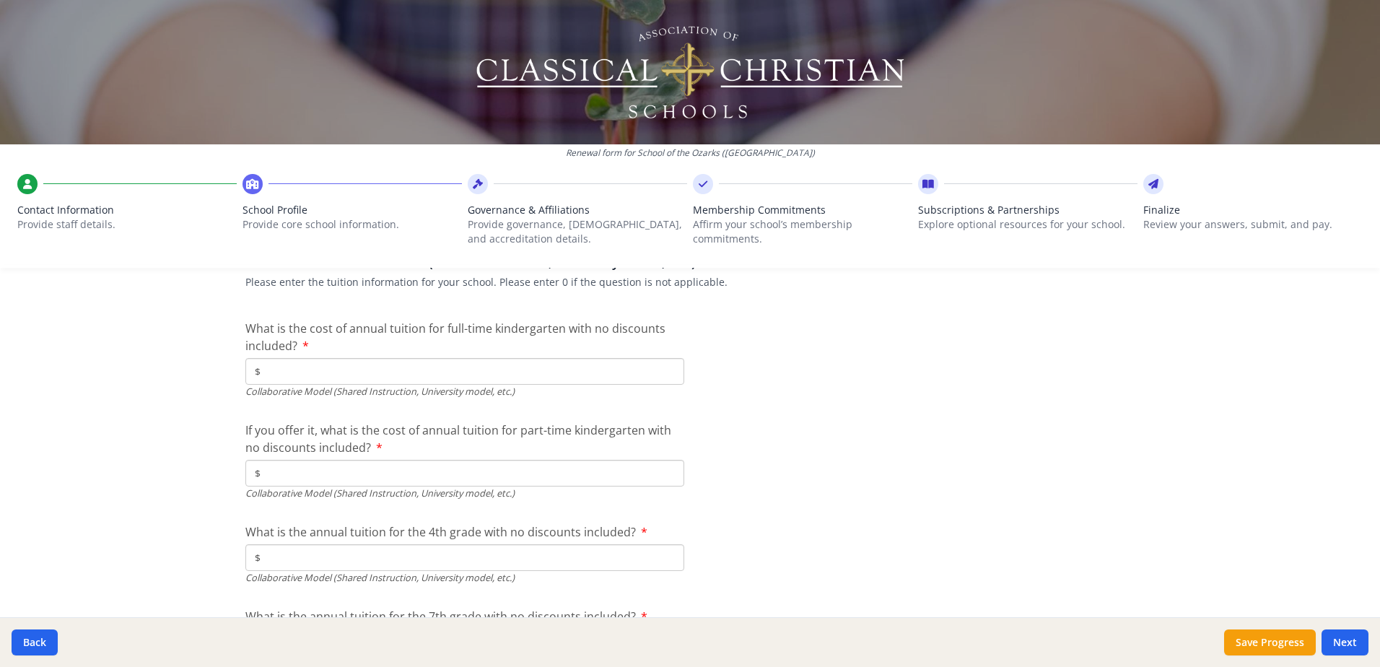
type input "$0"
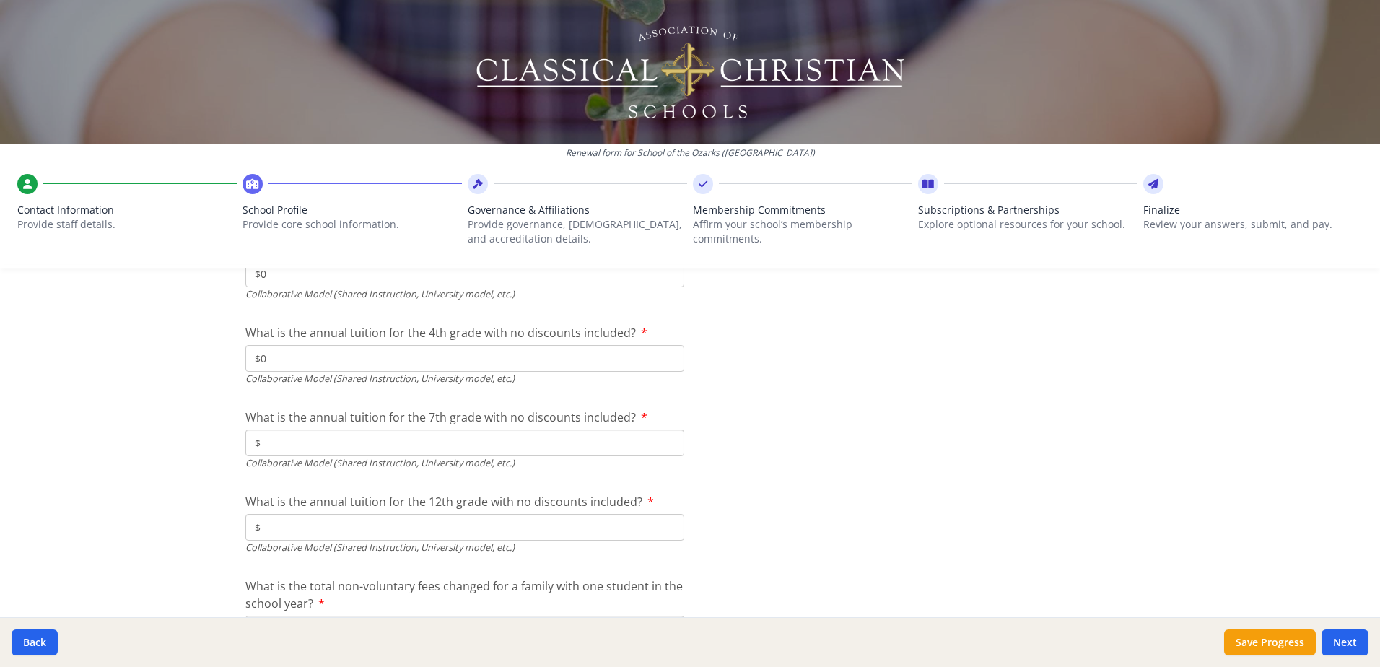
scroll to position [4641, 0]
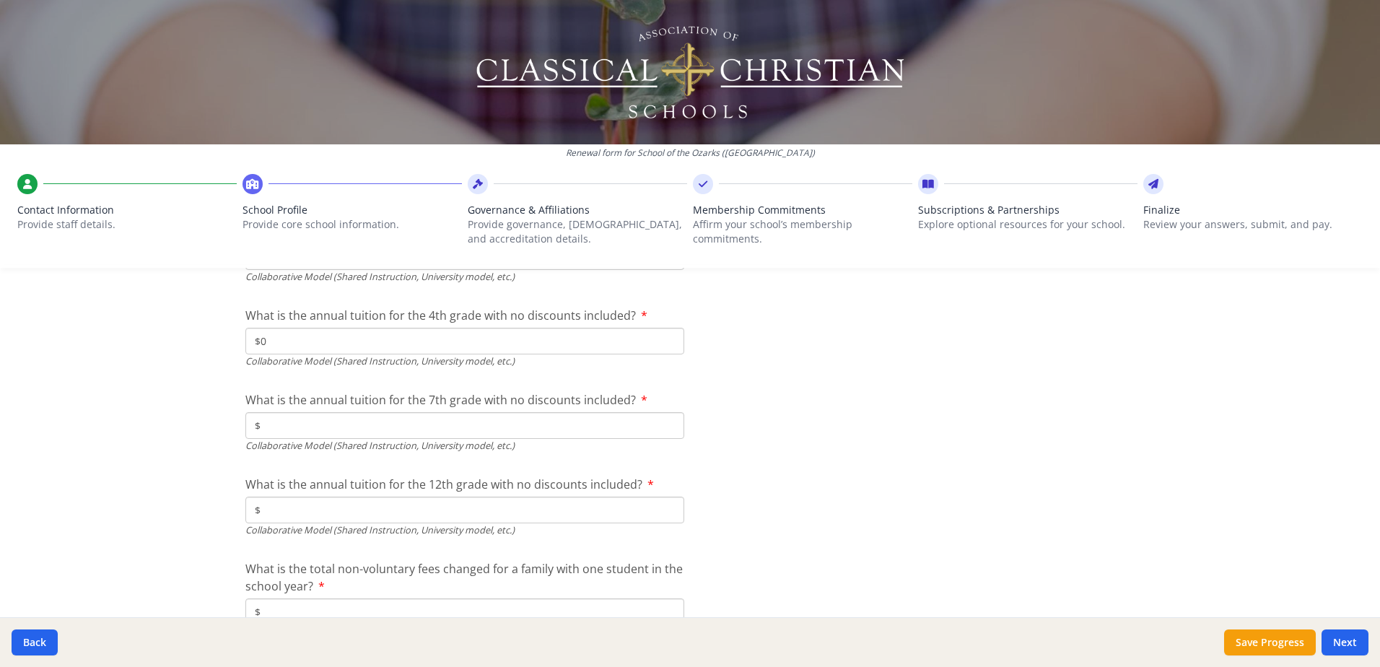
type input "$0"
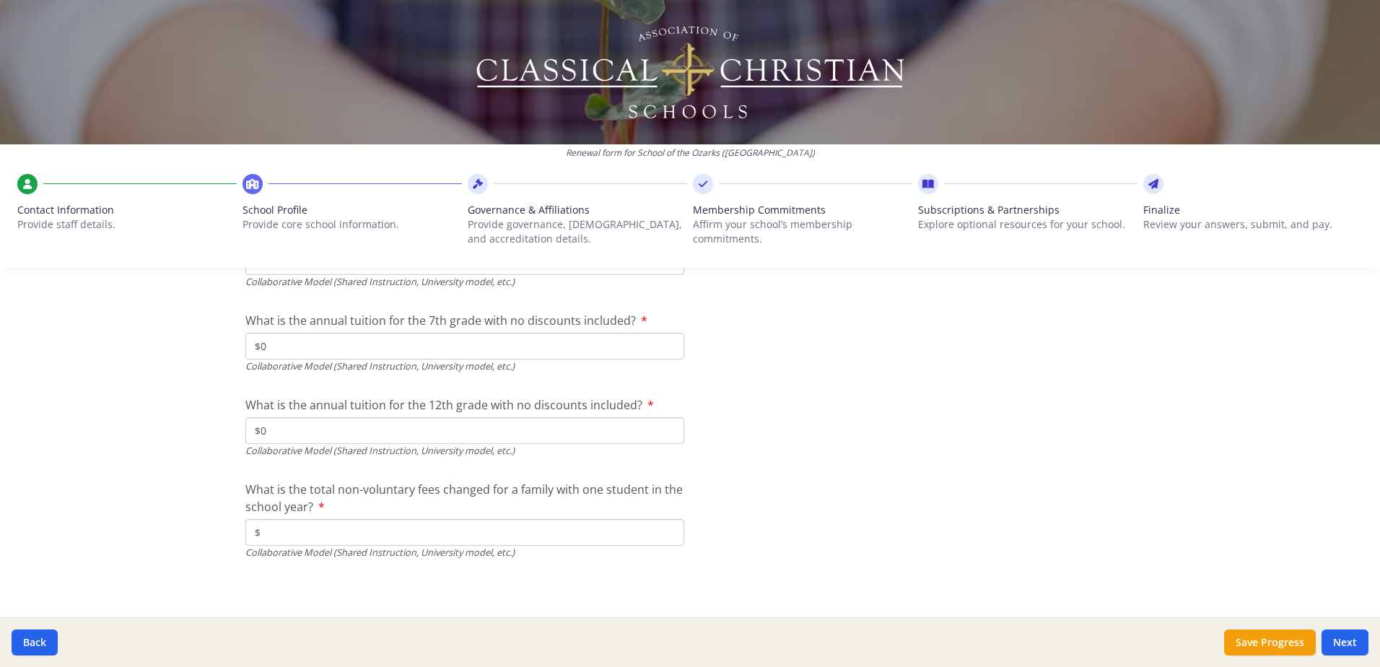
scroll to position [4724, 0]
type input "$0"
click at [326, 525] on input "$" at bounding box center [464, 528] width 439 height 27
type input "$0"
click at [1343, 634] on button "Next" at bounding box center [1345, 642] width 47 height 26
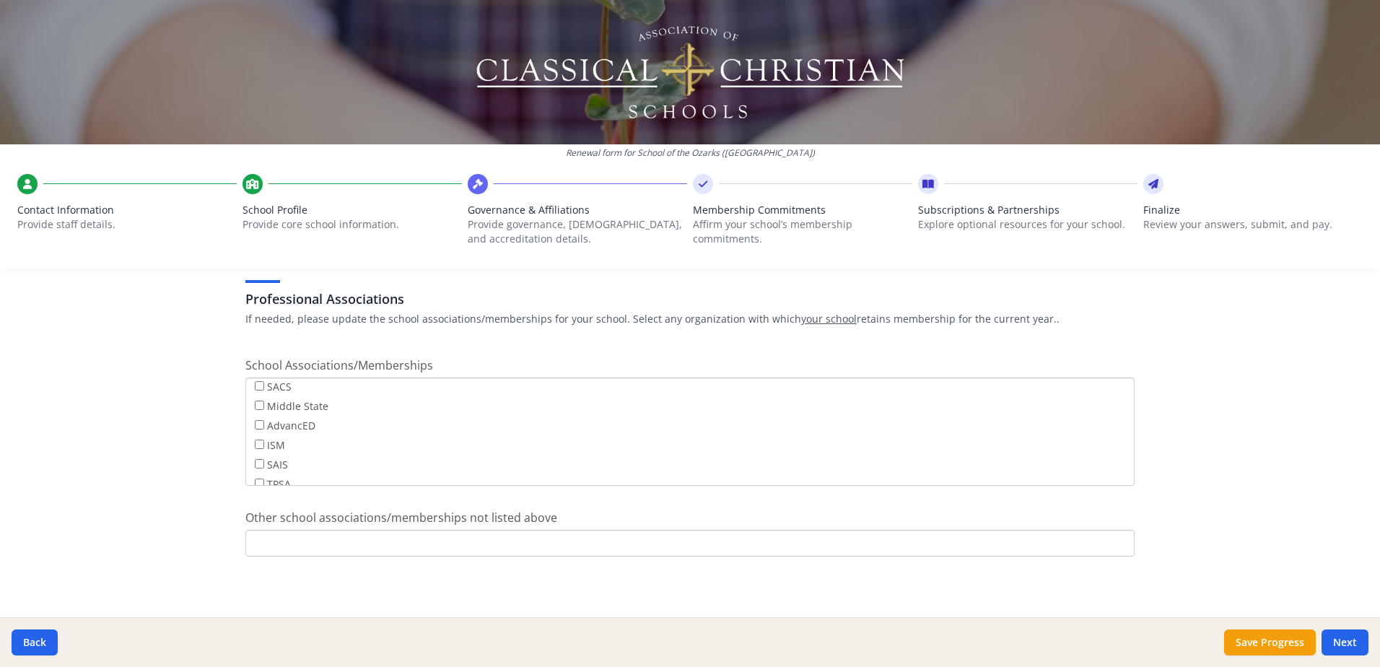
scroll to position [116, 0]
click at [1361, 643] on button "Next" at bounding box center [1345, 642] width 47 height 26
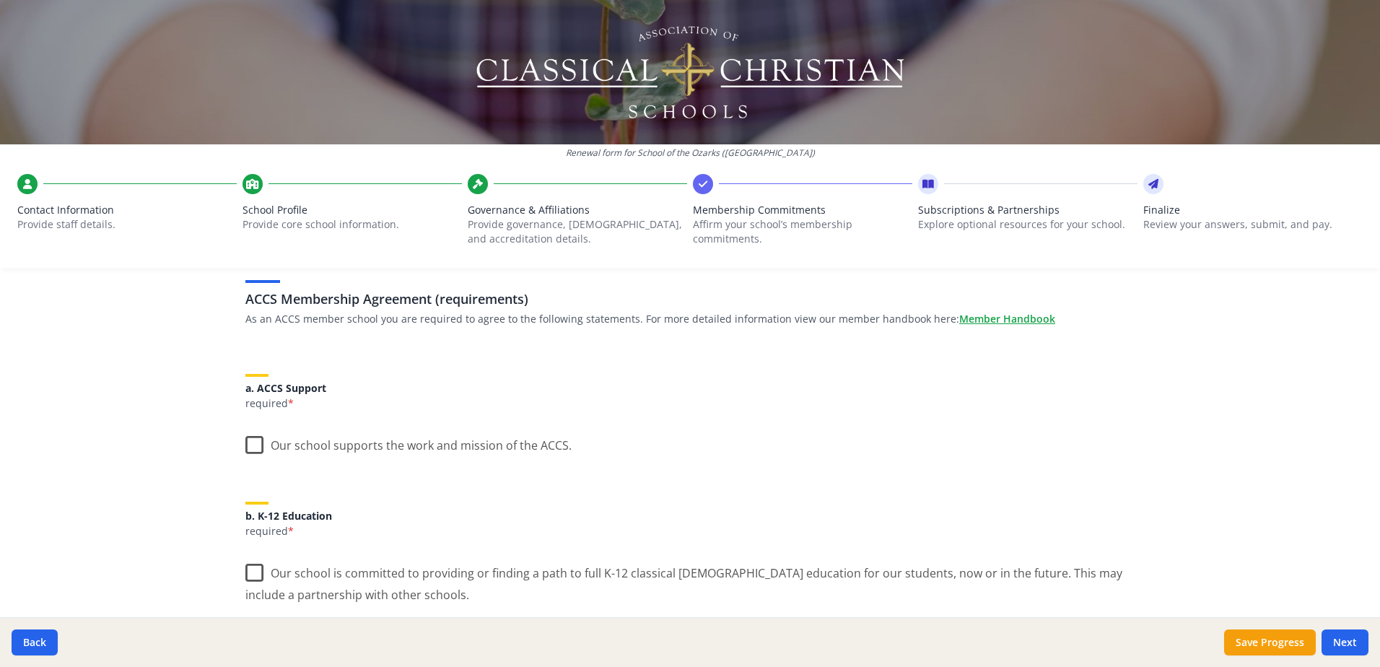
scroll to position [0, 0]
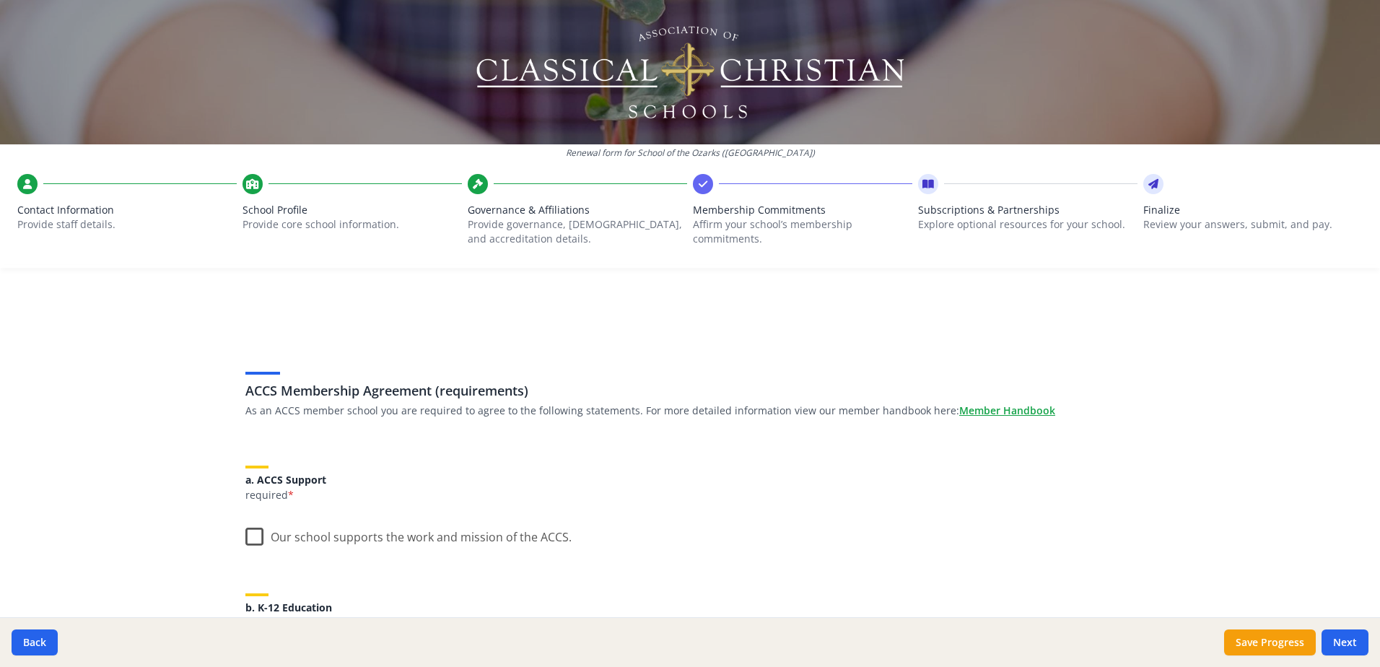
drag, startPoint x: 253, startPoint y: 533, endPoint x: 269, endPoint y: 528, distance: 16.5
click at [252, 533] on label "Our school supports the work and mission of the ACCS." at bounding box center [408, 533] width 326 height 31
click at [0, 0] on input "Our school supports the work and mission of the ACCS." at bounding box center [0, 0] width 0 height 0
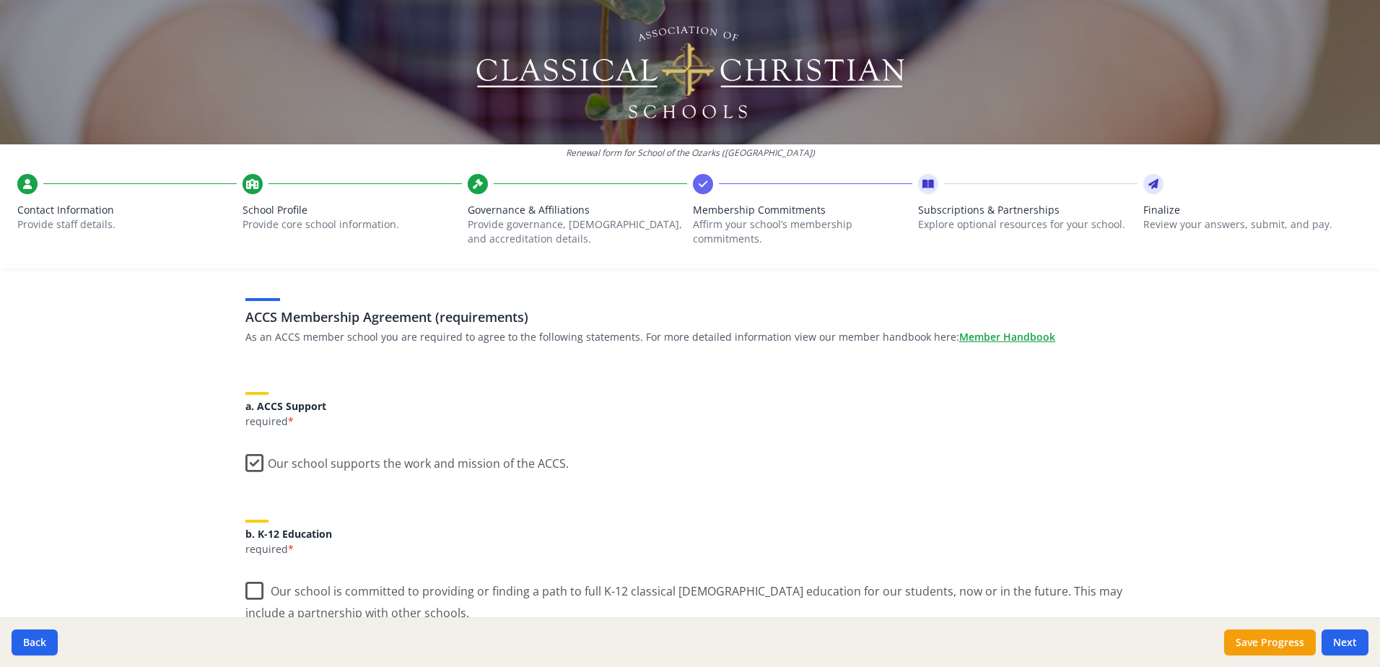
scroll to position [144, 0]
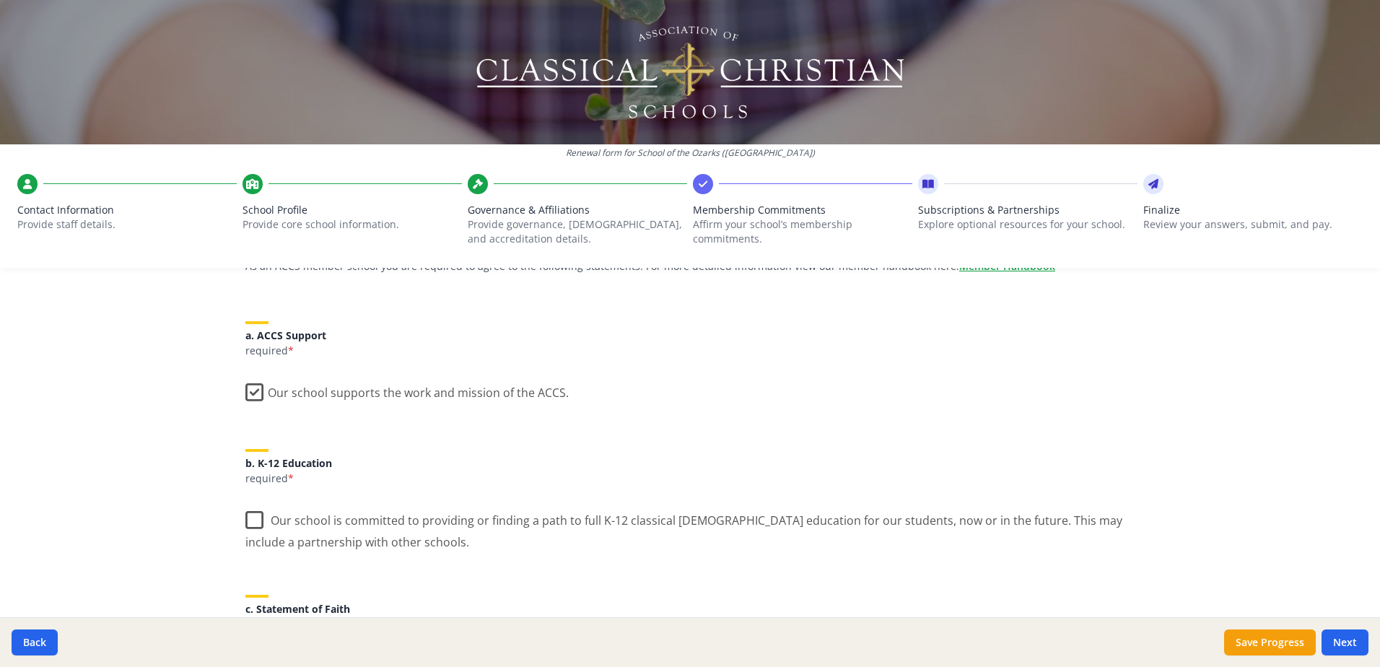
click at [245, 509] on label "Our school is committed to providing or finding a path to full K-12 classical C…" at bounding box center [689, 526] width 889 height 48
click at [0, 0] on input "Our school is committed to providing or finding a path to full K-12 classical C…" at bounding box center [0, 0] width 0 height 0
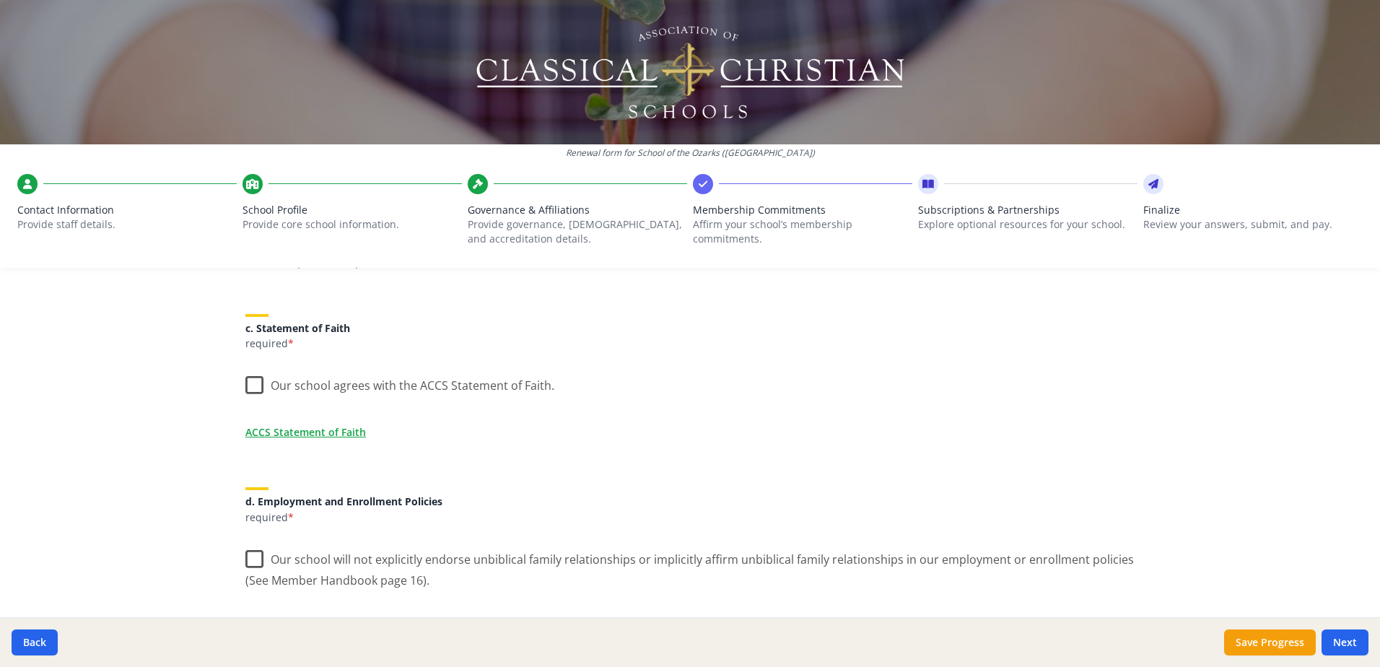
scroll to position [433, 0]
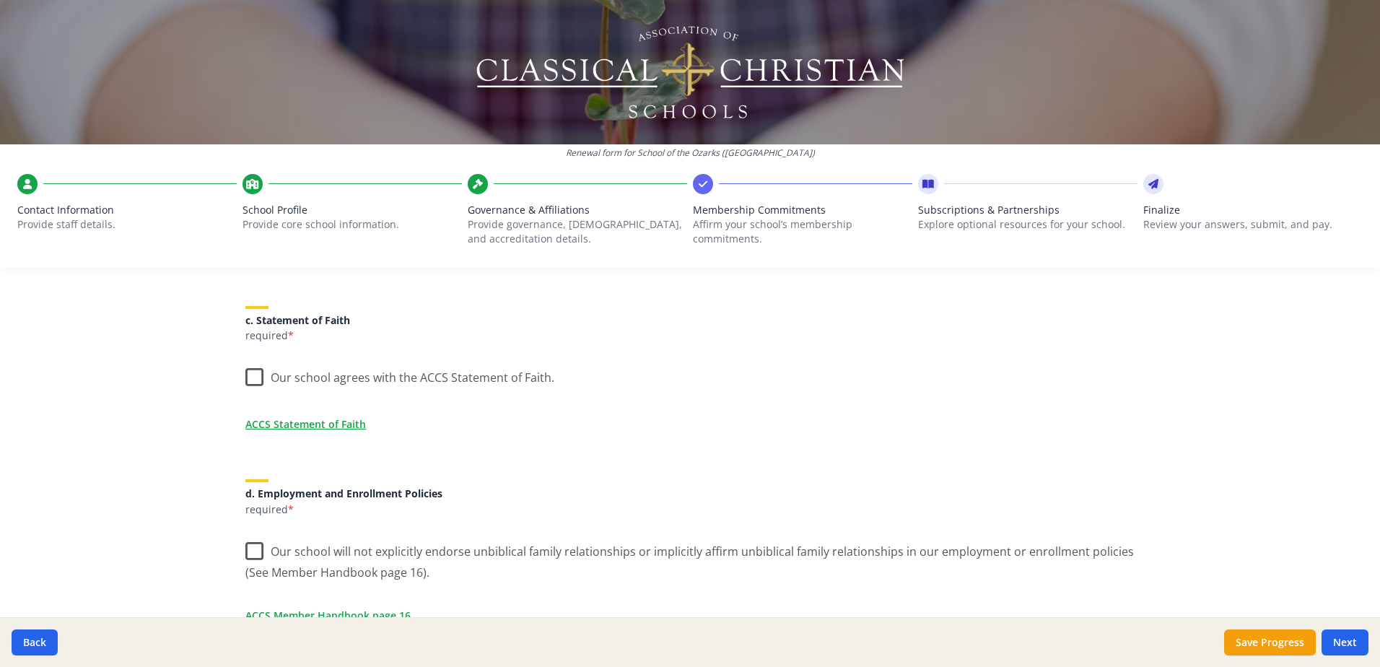
drag, startPoint x: 246, startPoint y: 372, endPoint x: 259, endPoint y: 408, distance: 37.7
click at [246, 372] on label "Our school agrees with the ACCS Statement of Faith." at bounding box center [399, 374] width 309 height 31
click at [0, 0] on input "Our school agrees with the ACCS Statement of Faith." at bounding box center [0, 0] width 0 height 0
click at [253, 551] on label "Our school will not explicitly endorse unbiblical family relationships or impli…" at bounding box center [689, 557] width 889 height 48
click at [0, 0] on input "Our school will not explicitly endorse unbiblical family relationships or impli…" at bounding box center [0, 0] width 0 height 0
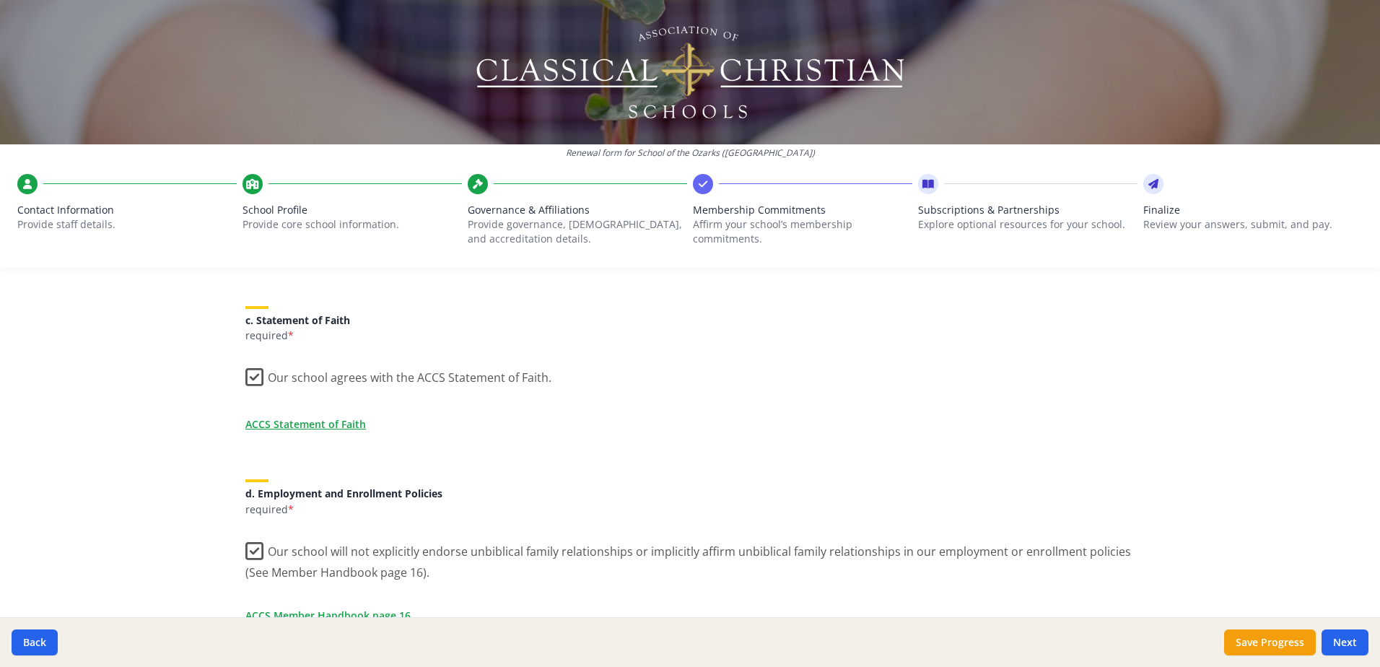
scroll to position [577, 0]
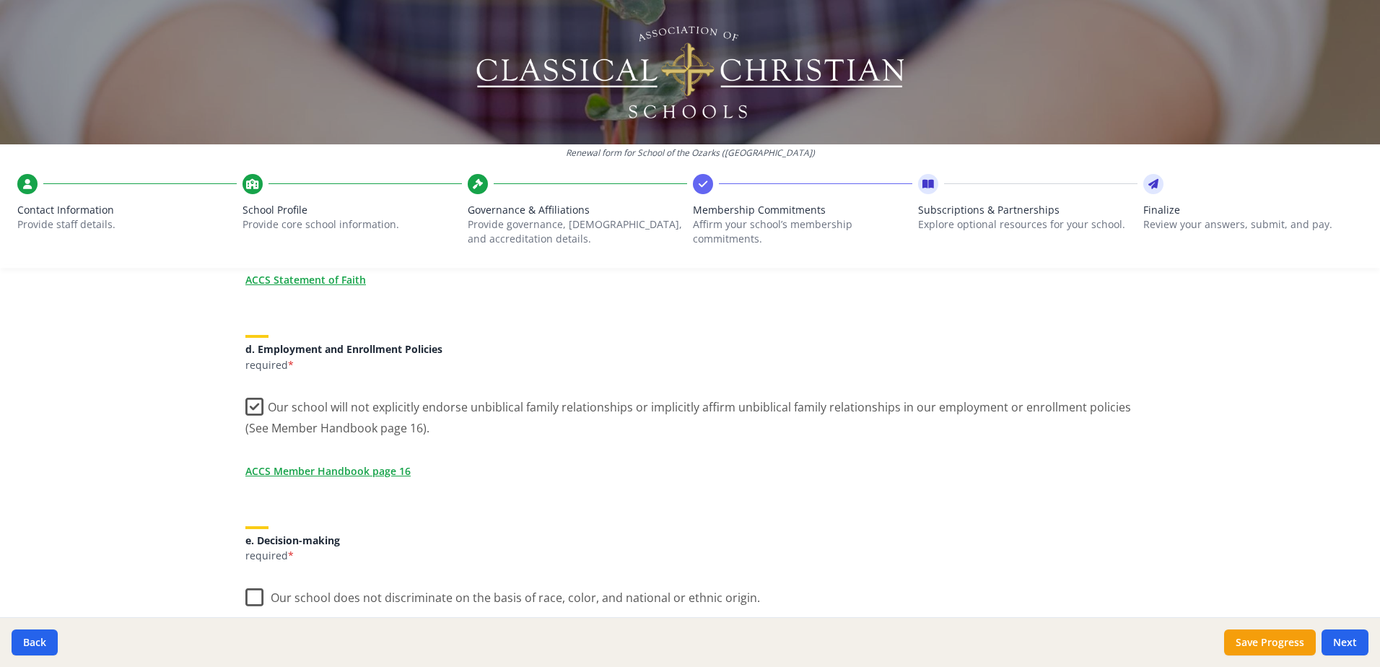
click at [248, 592] on label "Our school does not discriminate on the basis of race, color, and national or e…" at bounding box center [502, 594] width 515 height 31
click at [0, 0] on input "Our school does not discriminate on the basis of race, color, and national or e…" at bounding box center [0, 0] width 0 height 0
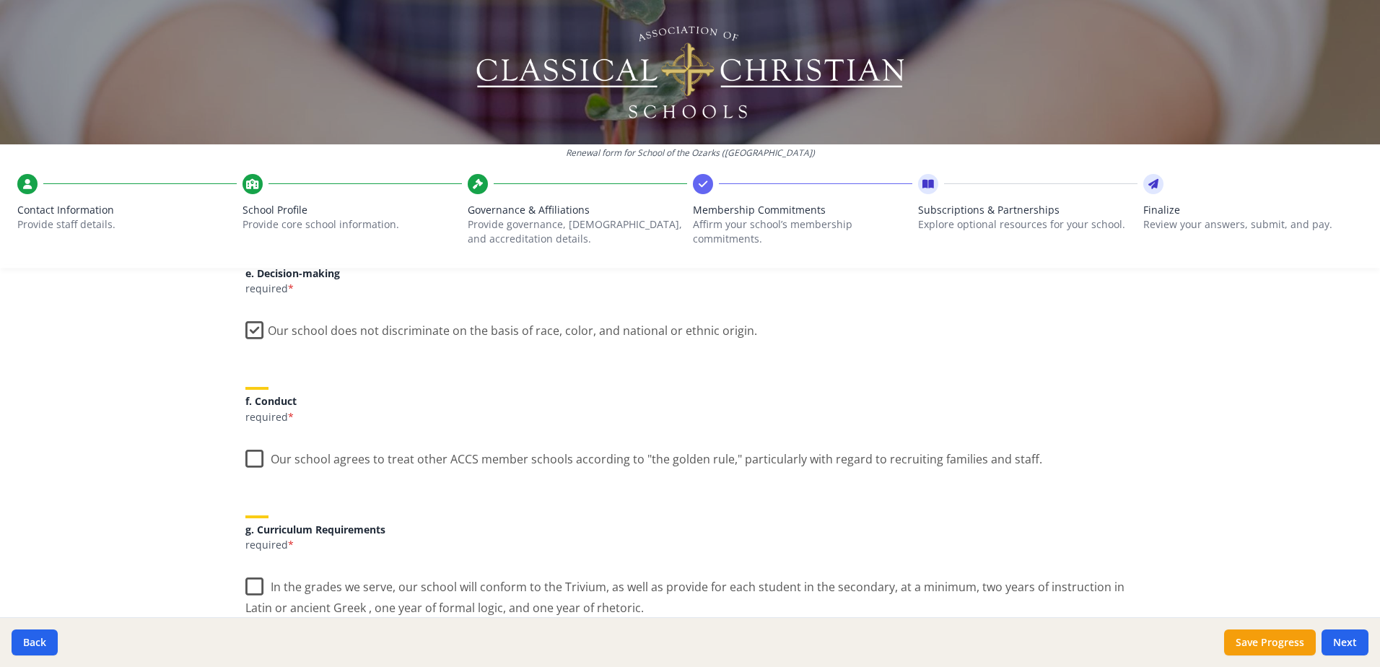
scroll to position [866, 0]
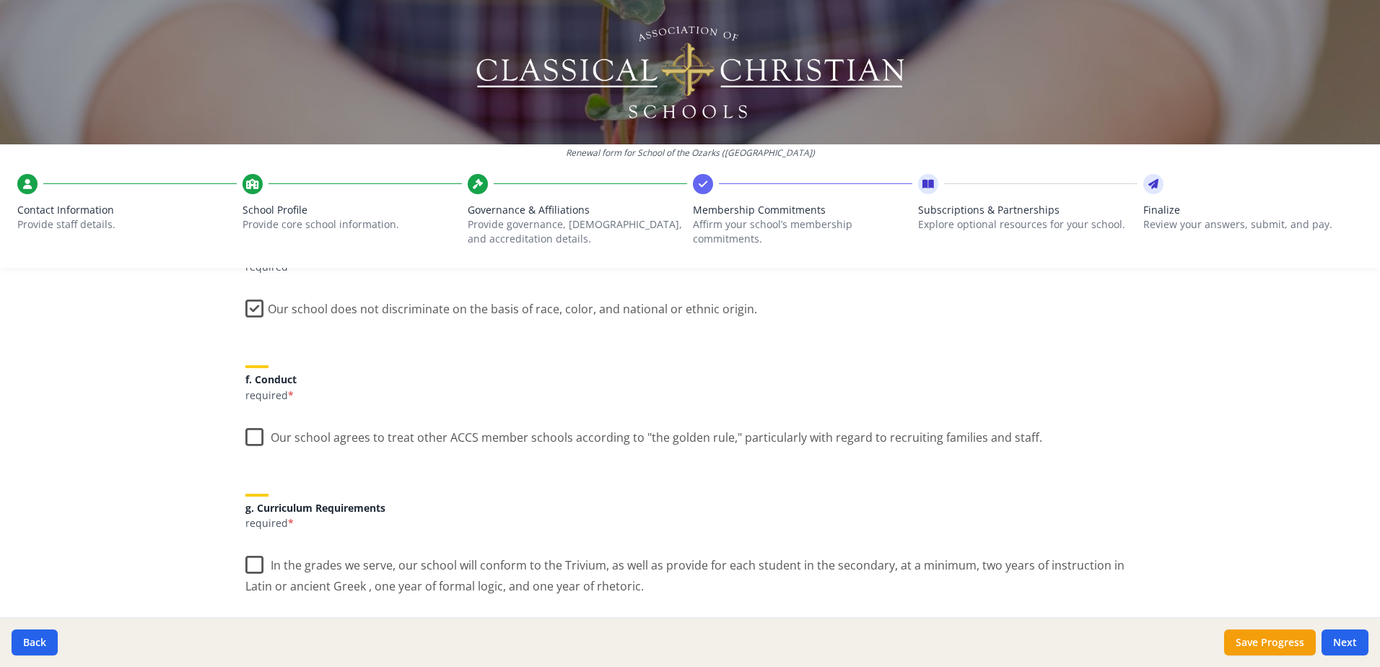
click at [254, 434] on label "Our school agrees to treat other ACCS member schools according to "the golden r…" at bounding box center [643, 434] width 797 height 31
click at [0, 0] on input "Our school agrees to treat other ACCS member schools according to "the golden r…" at bounding box center [0, 0] width 0 height 0
click at [249, 565] on label "In the grades we serve, our school will conform to the Trivium, as well as prov…" at bounding box center [689, 570] width 889 height 48
click at [0, 0] on input "In the grades we serve, our school will conform to the Trivium, as well as prov…" at bounding box center [0, 0] width 0 height 0
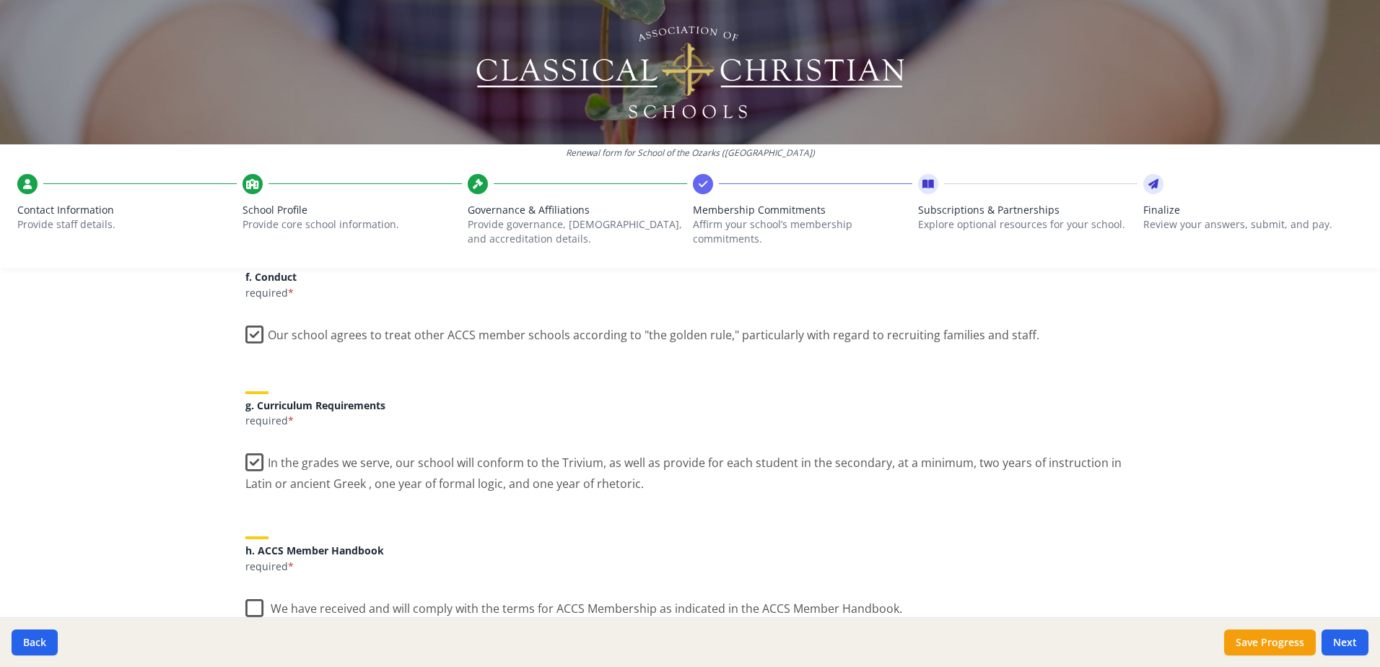
scroll to position [1155, 0]
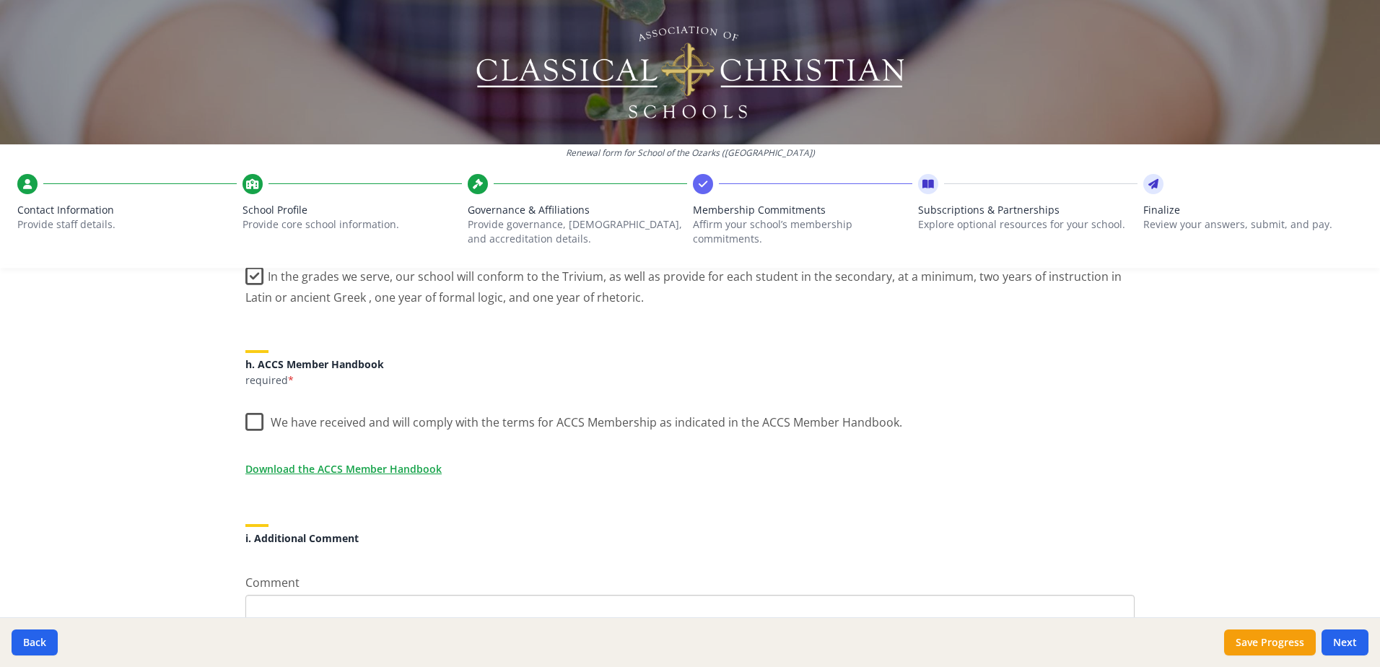
click at [256, 425] on label "We have received and will comply with the terms for ACCS Membership as indicate…" at bounding box center [573, 418] width 657 height 31
click at [0, 0] on input "We have received and will comply with the terms for ACCS Membership as indicate…" at bounding box center [0, 0] width 0 height 0
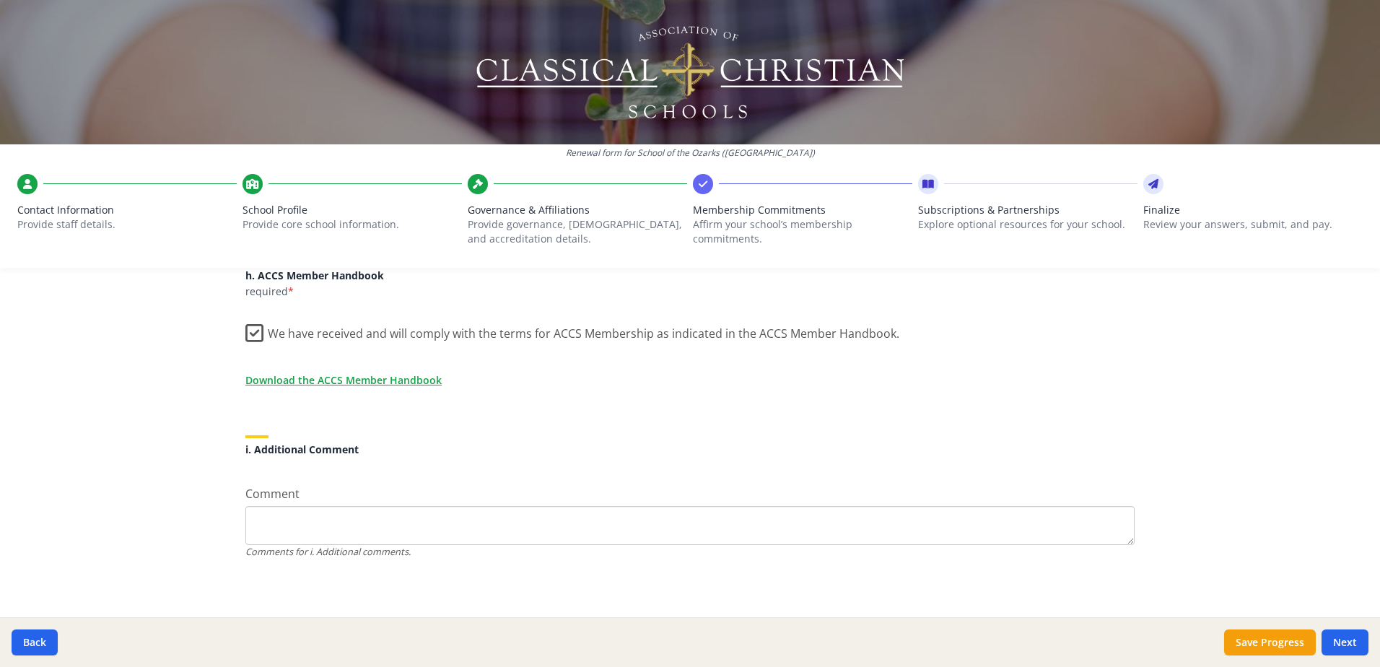
scroll to position [1247, 0]
click at [1342, 635] on button "Next" at bounding box center [1345, 642] width 47 height 26
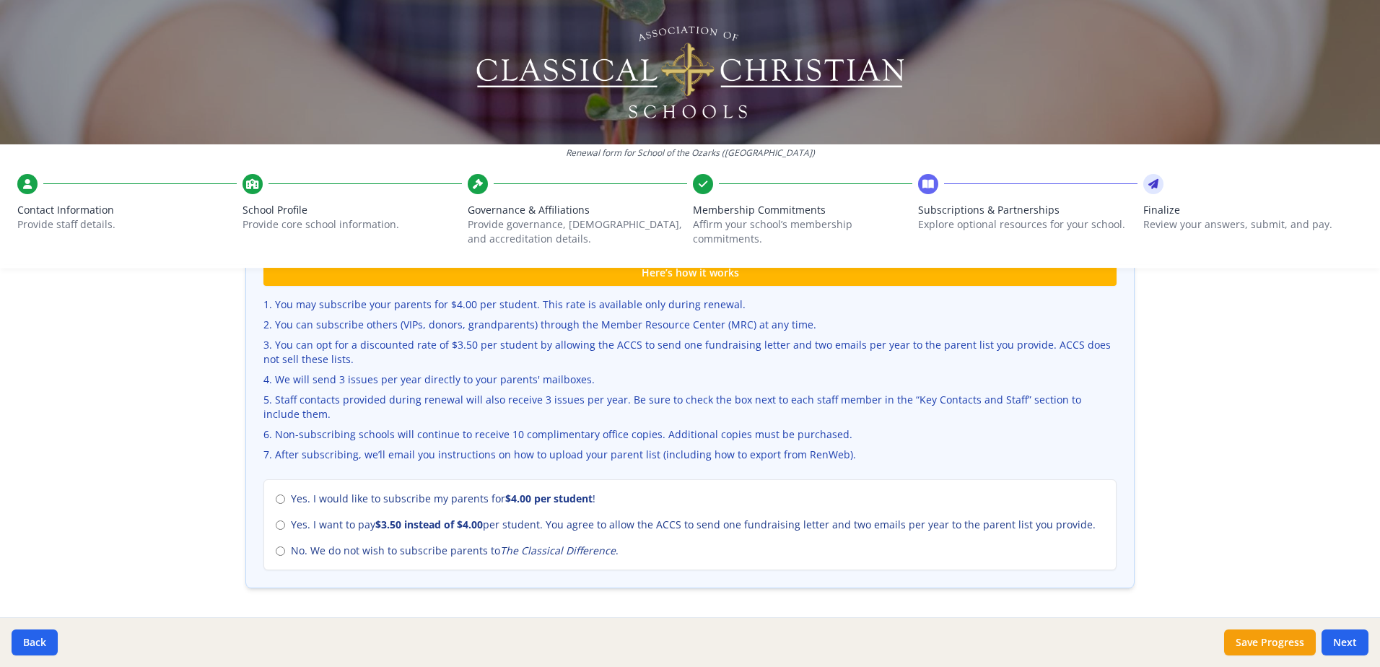
scroll to position [505, 0]
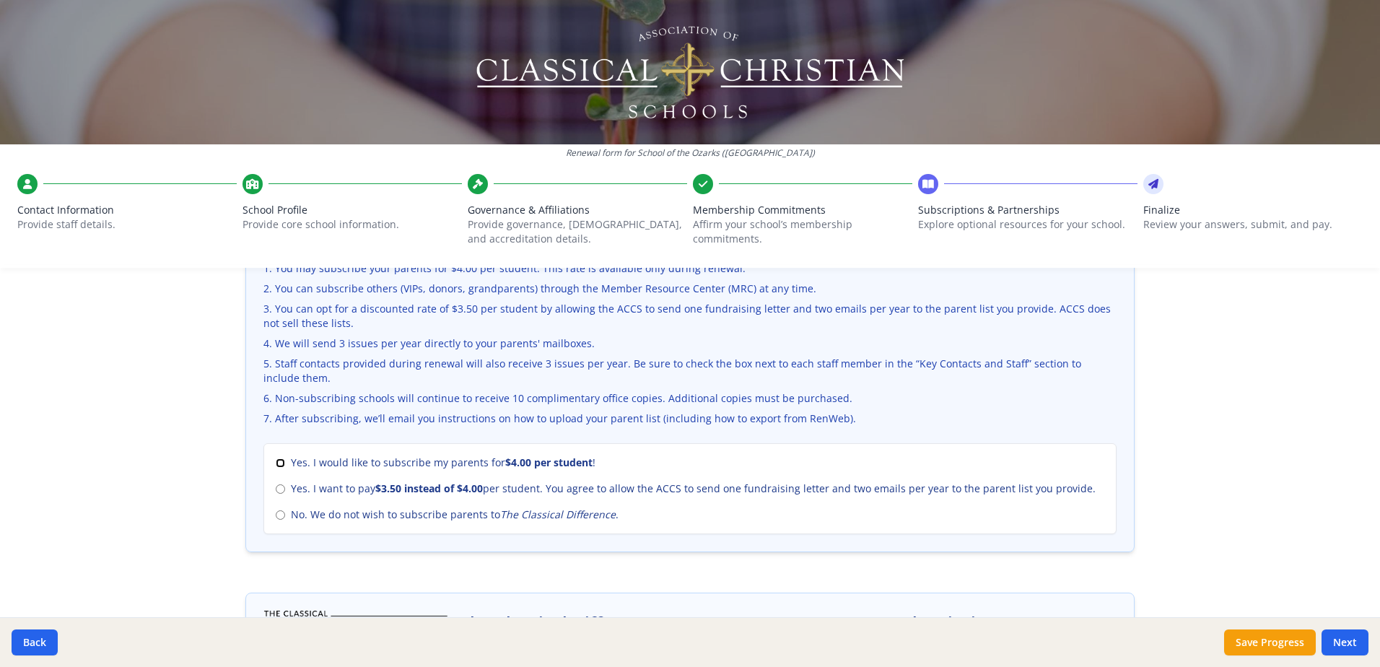
click at [276, 466] on input "Yes. I would like to subscribe my parents for $4.00 per student !" at bounding box center [280, 462] width 9 height 9
radio input "true"
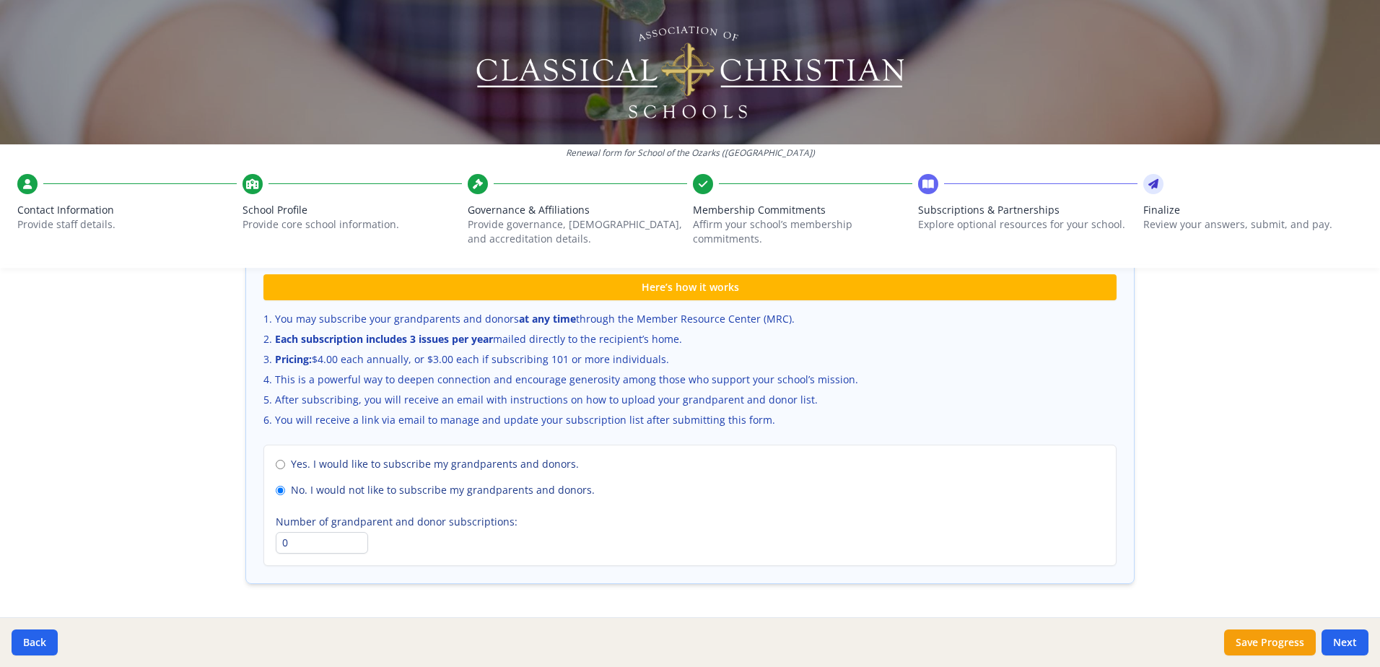
scroll to position [983, 0]
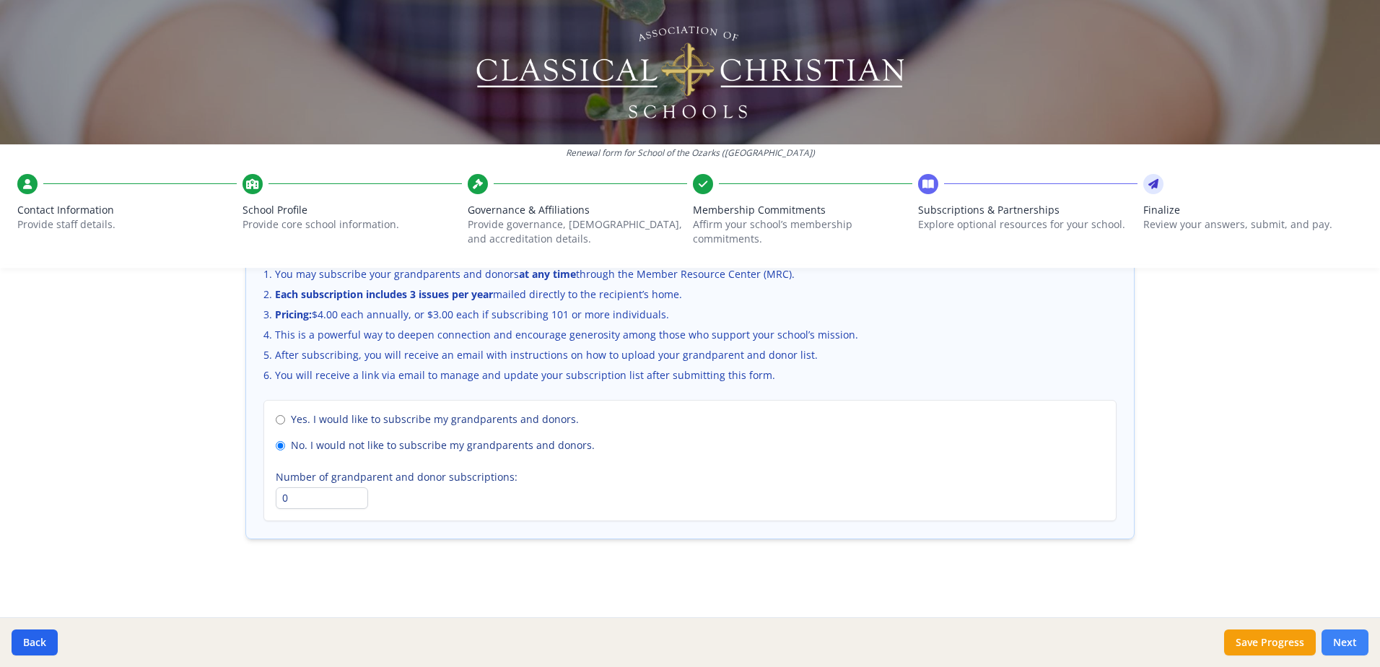
click at [1348, 634] on button "Next" at bounding box center [1345, 642] width 47 height 26
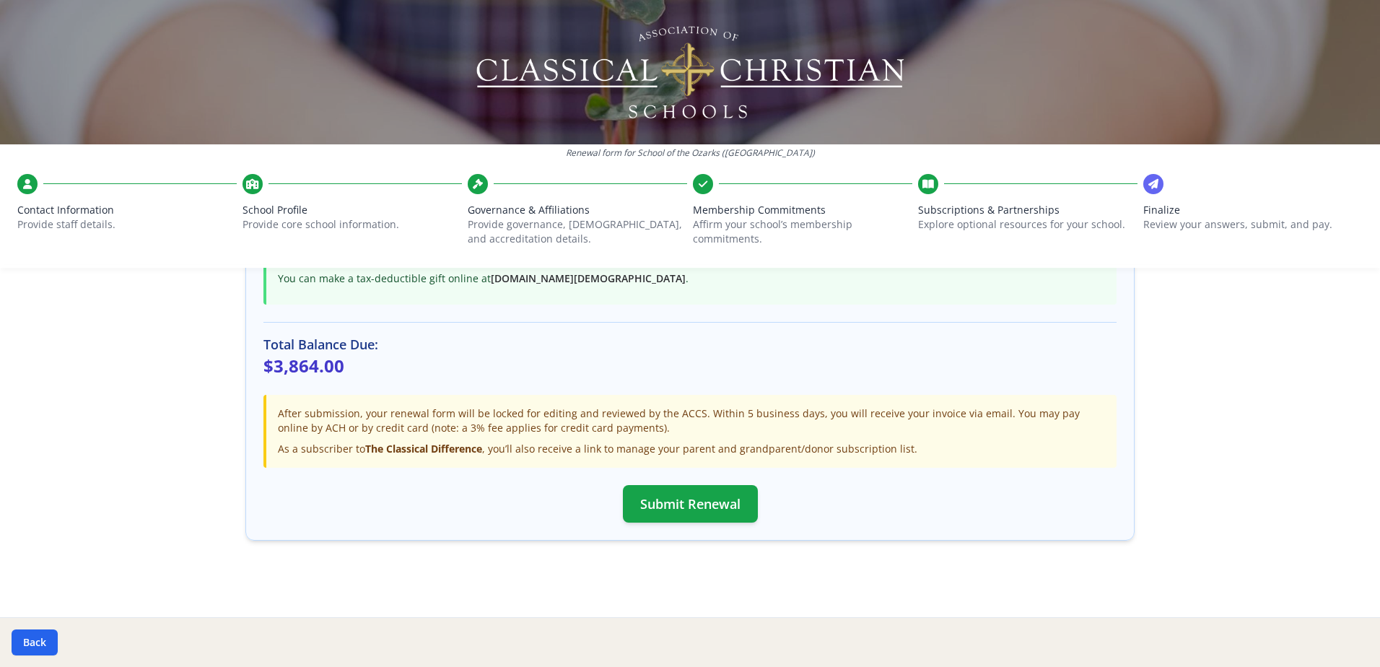
scroll to position [409, 0]
click at [671, 495] on button "Submit Renewal" at bounding box center [690, 503] width 135 height 38
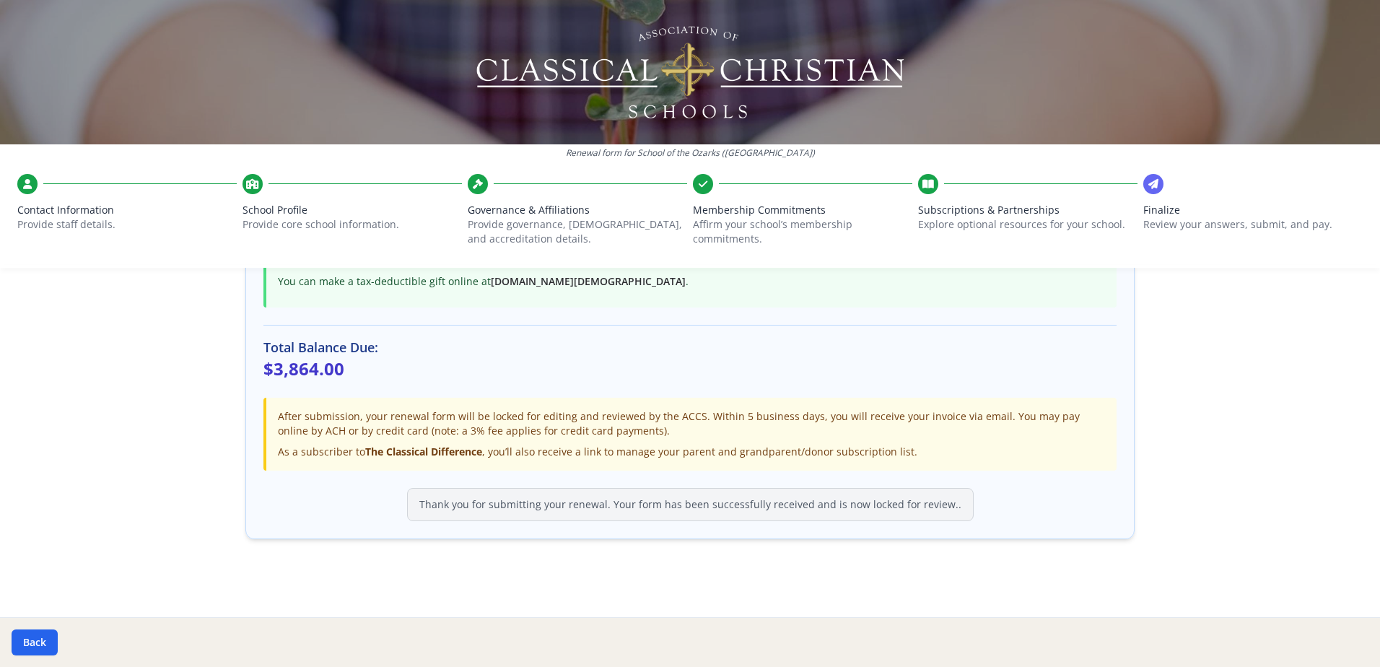
scroll to position [404, 0]
